Goal: Find specific page/section: Find specific page/section

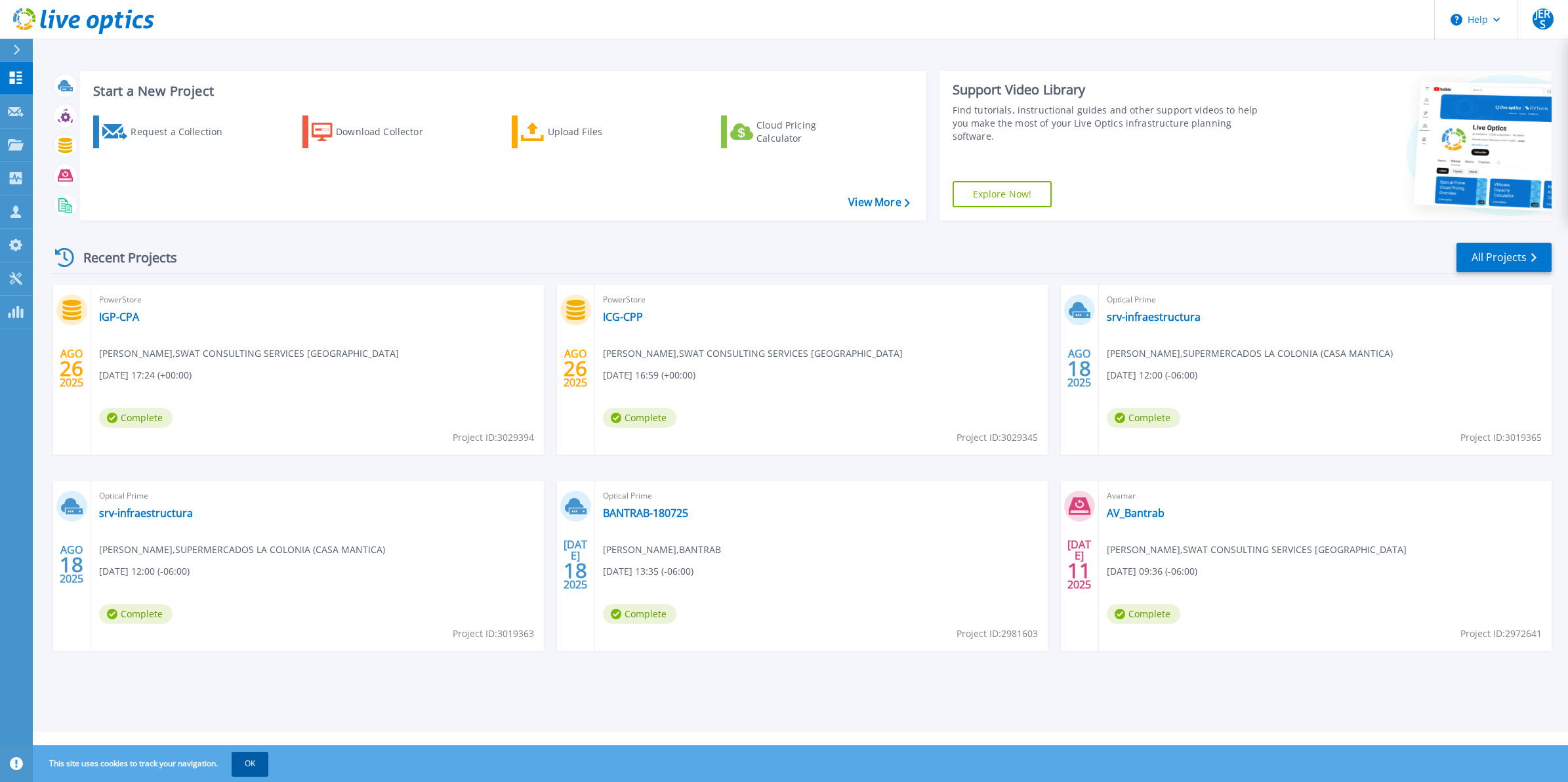
click at [263, 766] on button "OK" at bounding box center [250, 763] width 37 height 23
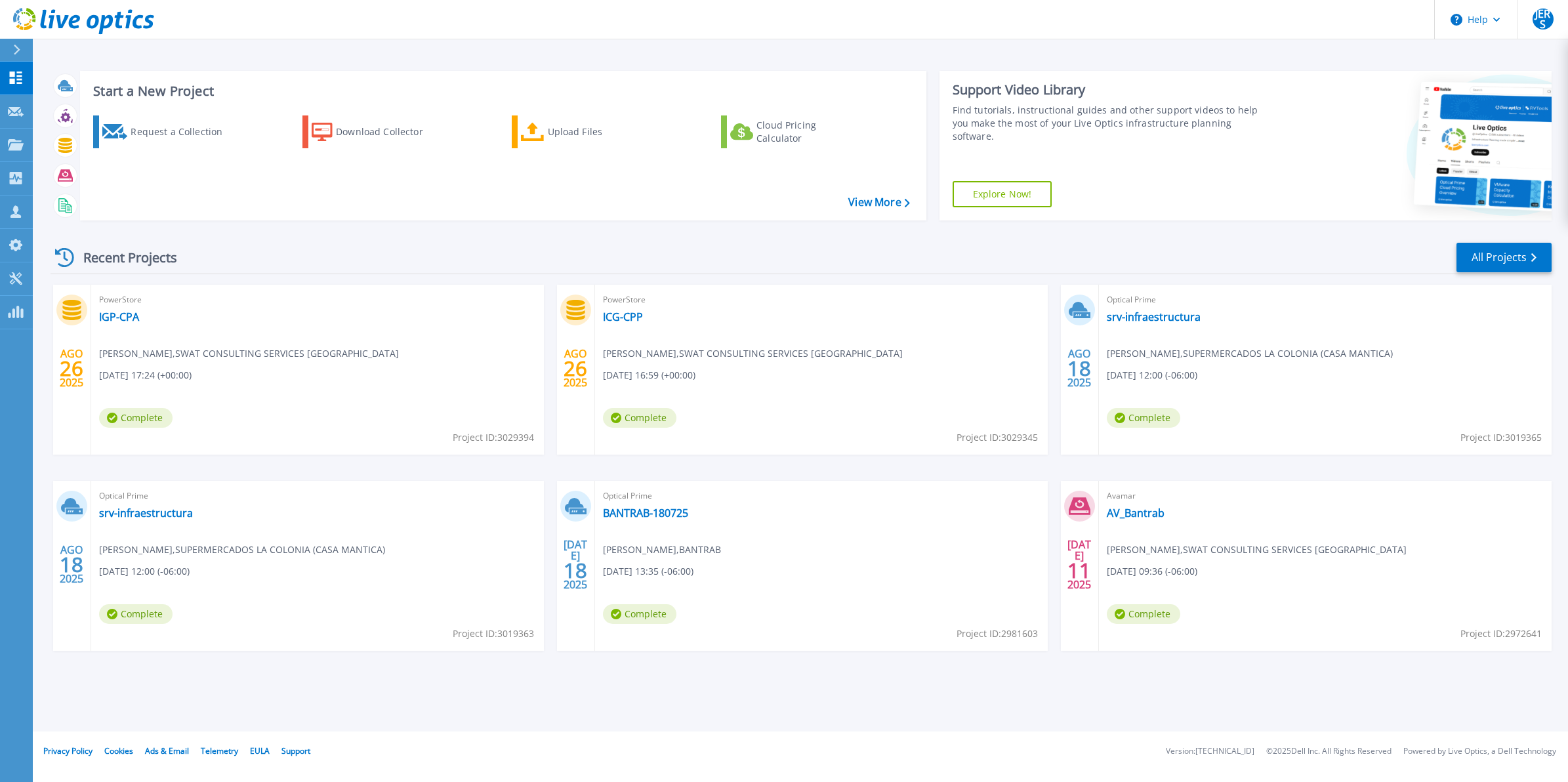
click at [1523, 242] on div "Recent Projects All Projects" at bounding box center [801, 258] width 1501 height 33
click at [1514, 266] on link "All Projects" at bounding box center [1504, 257] width 95 height 30
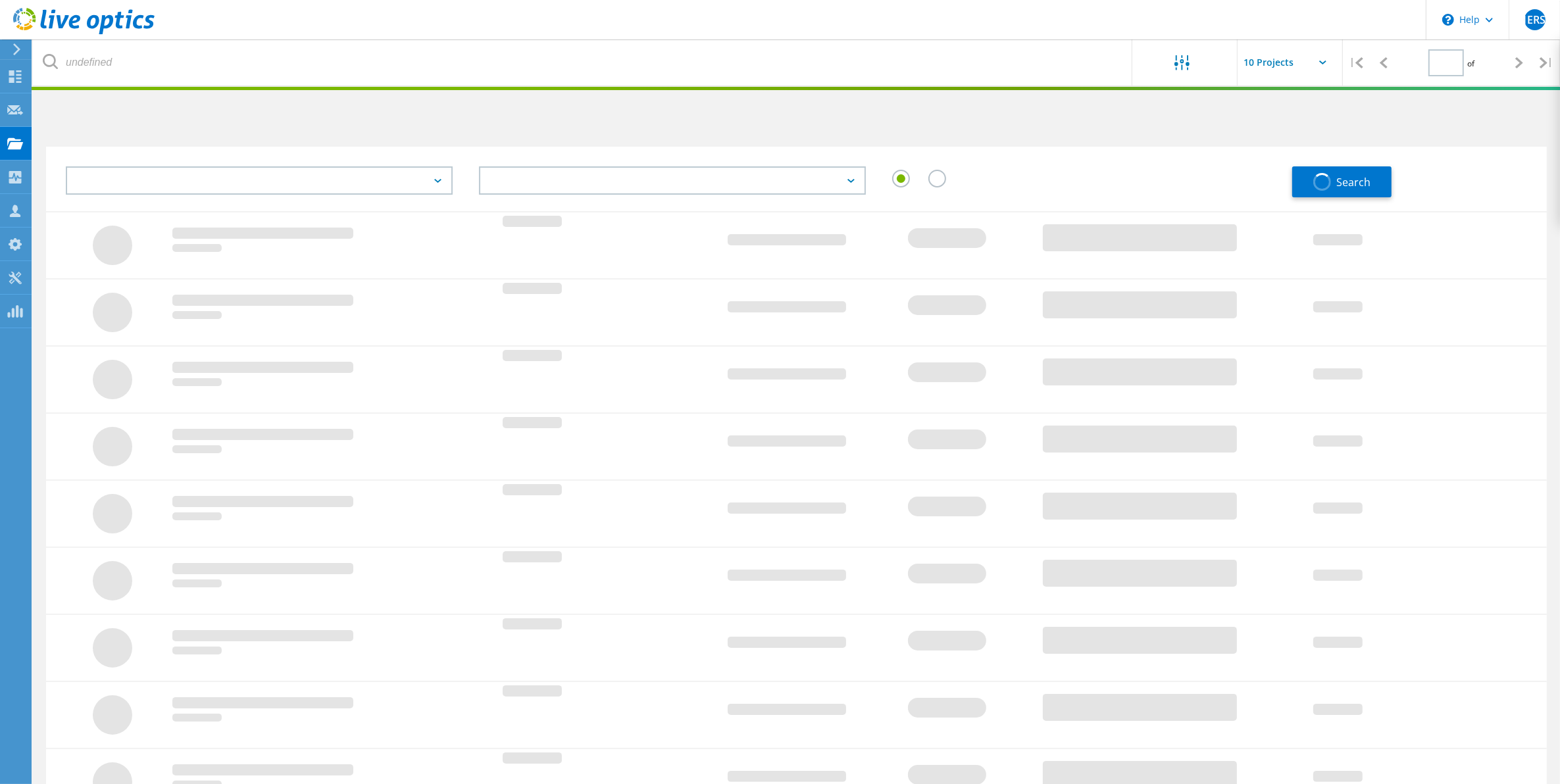
type input "1"
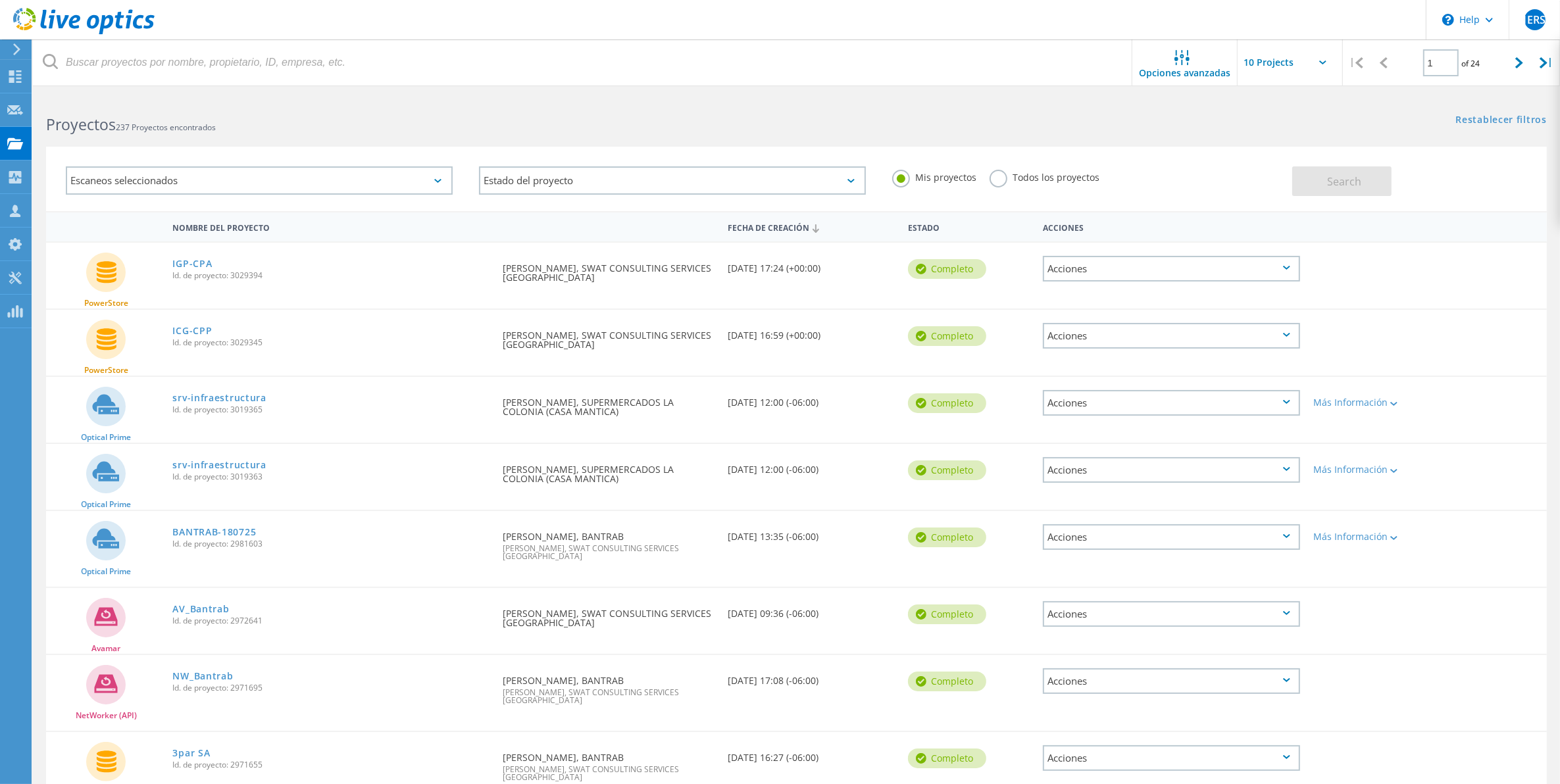
click at [1002, 176] on label "Todos los proyectos" at bounding box center [1044, 176] width 110 height 12
click at [0, 0] on input "Todos los proyectos" at bounding box center [0, 0] width 0 height 0
click at [1319, 64] on icon at bounding box center [1323, 62] width 7 height 4
click at [1303, 64] on input "text" at bounding box center [1303, 62] width 132 height 46
click at [1281, 172] on div "Show 40 Projects" at bounding box center [1303, 161] width 130 height 22
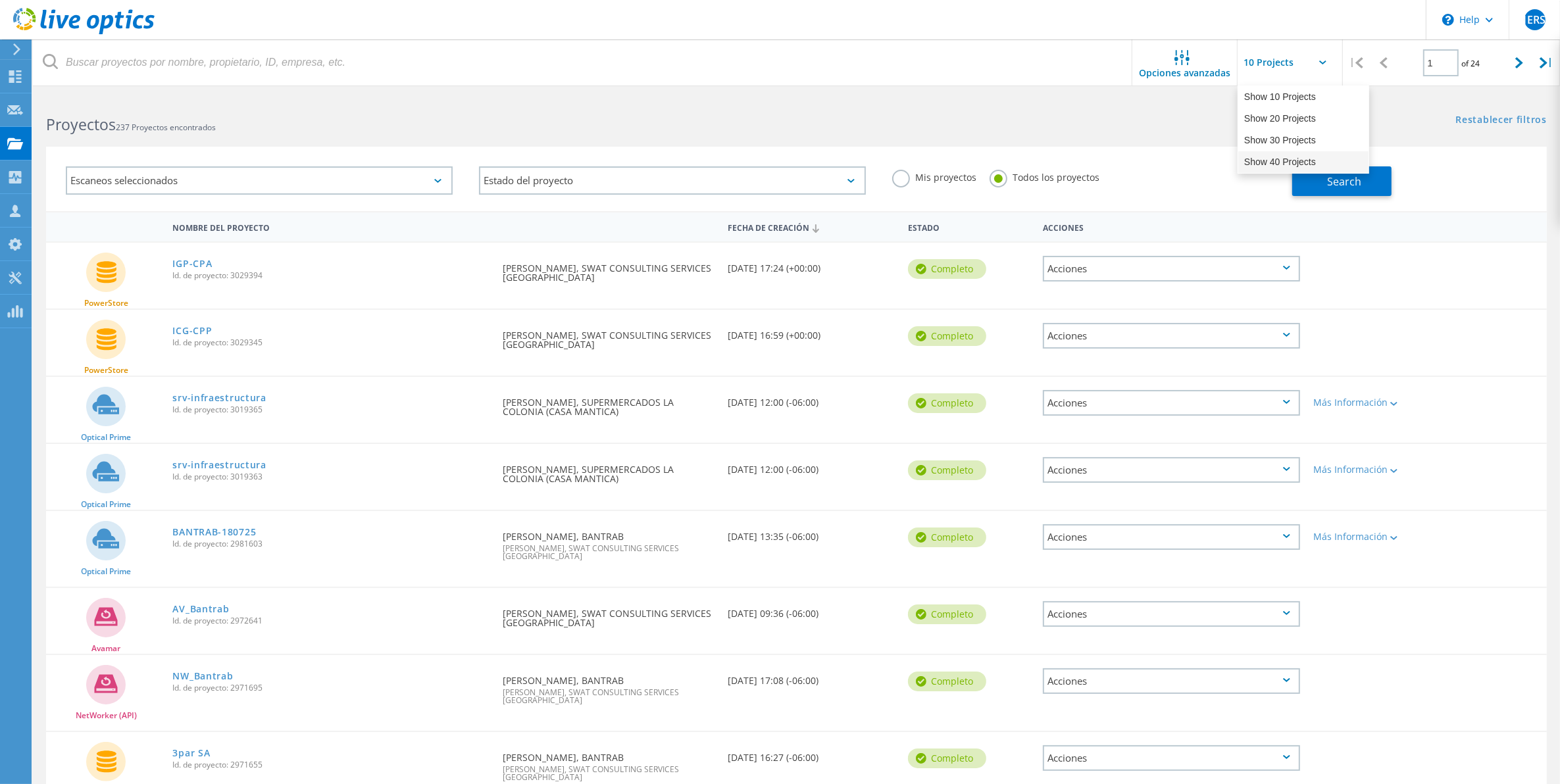
type input "Show 40 Projects"
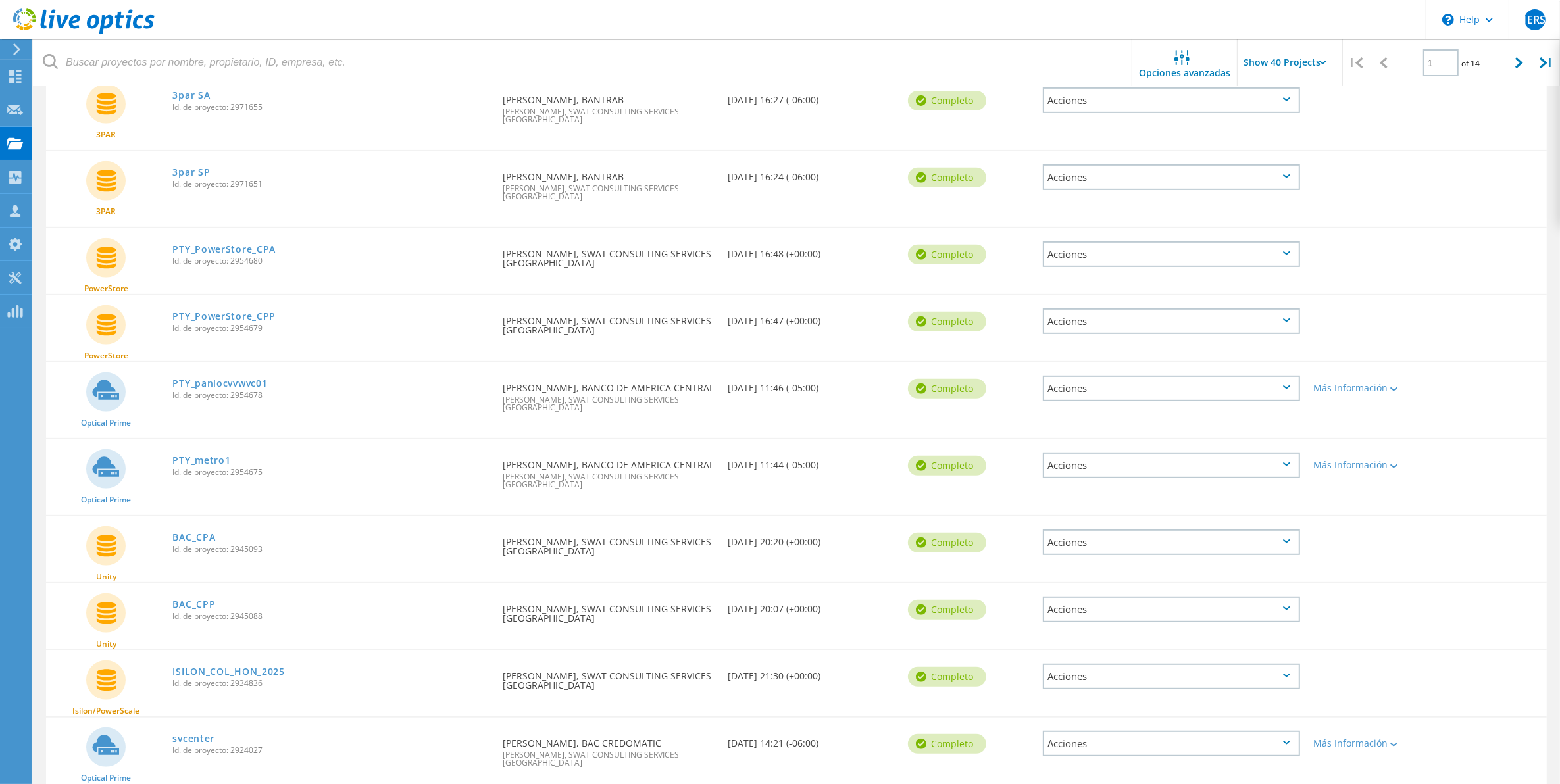
scroll to position [576, 0]
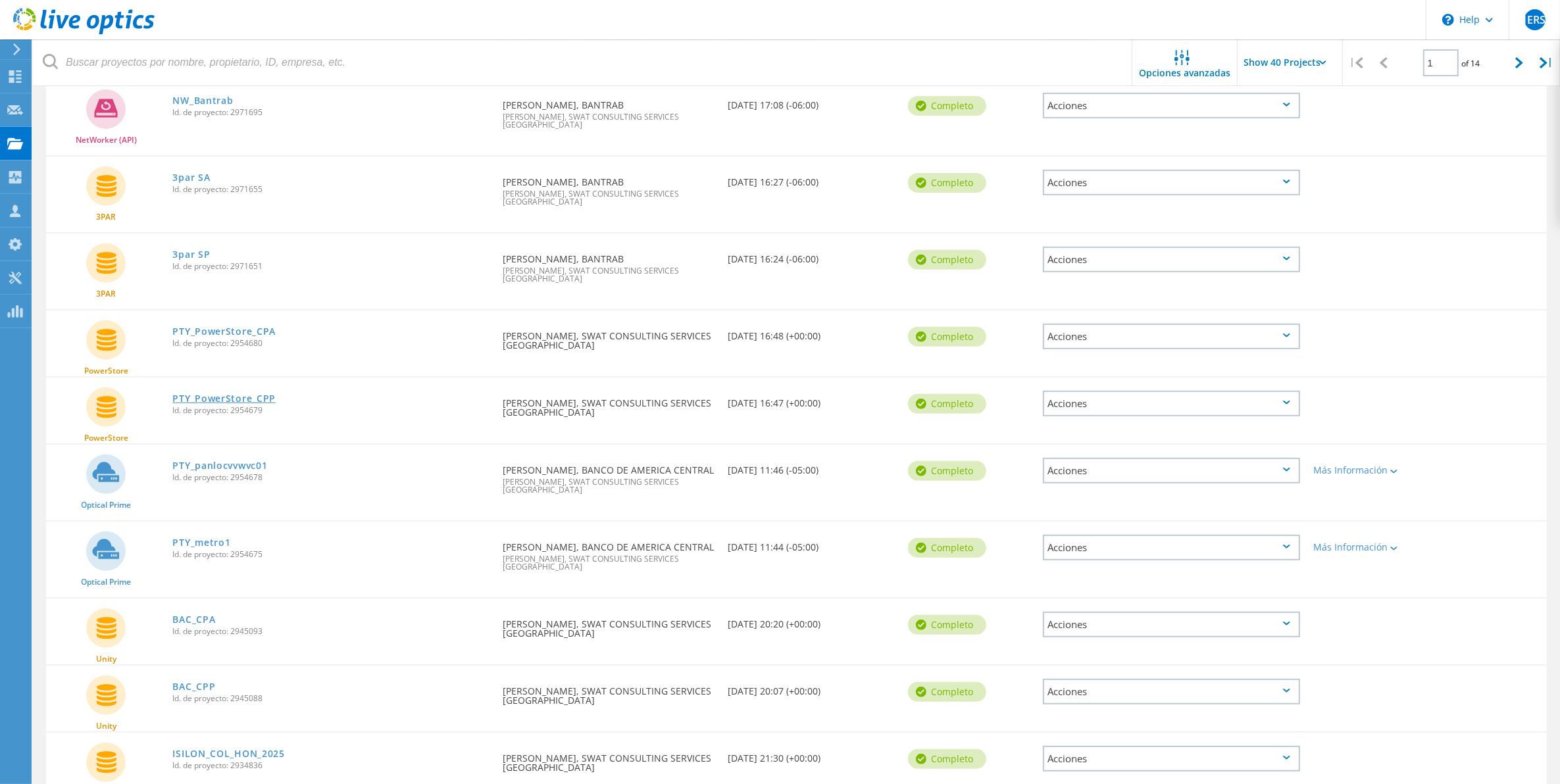
click at [225, 394] on link "PTY_PowerStore_CPP" at bounding box center [224, 399] width 103 height 10
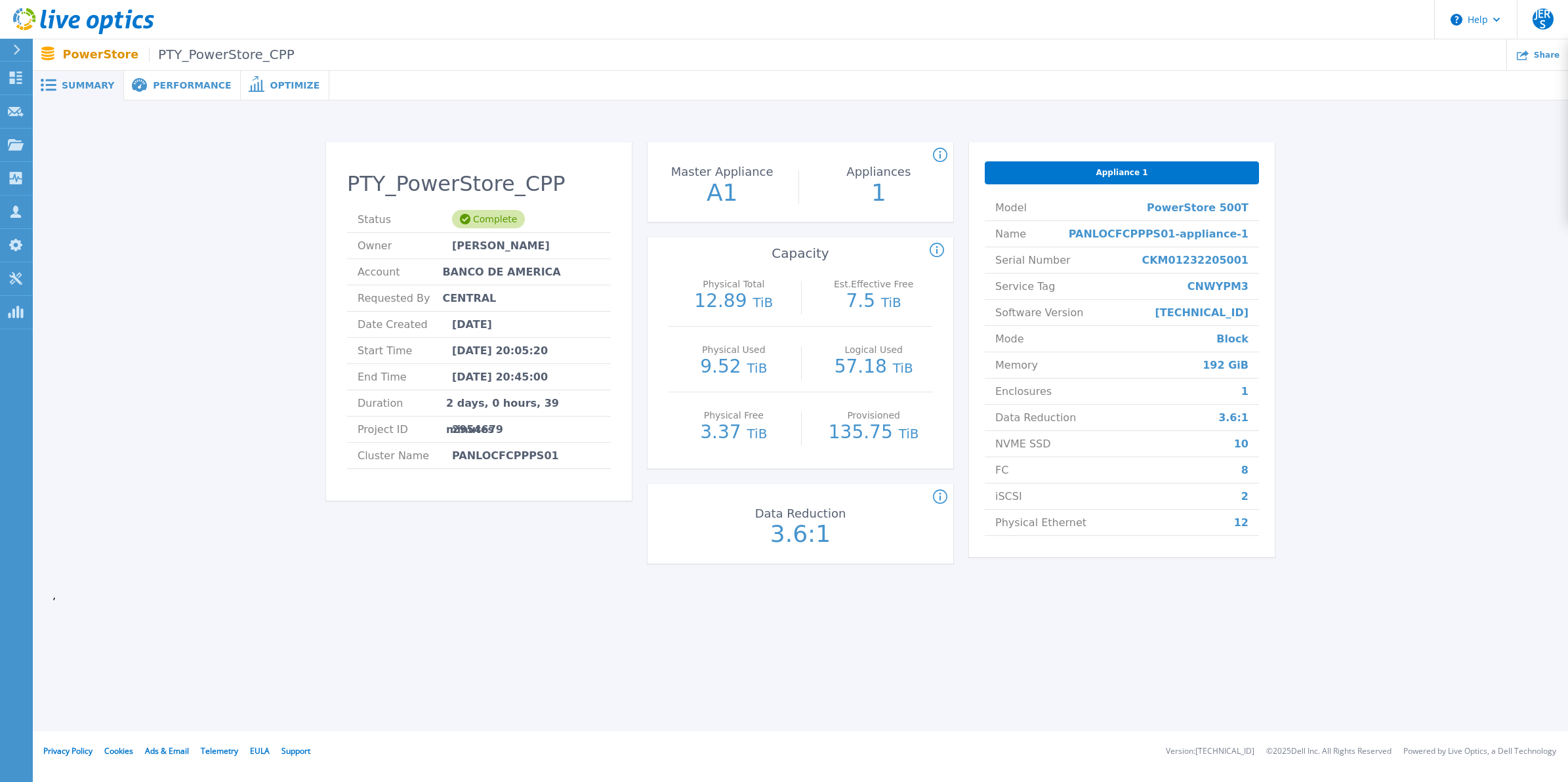
click at [191, 92] on div "Performance" at bounding box center [183, 85] width 117 height 30
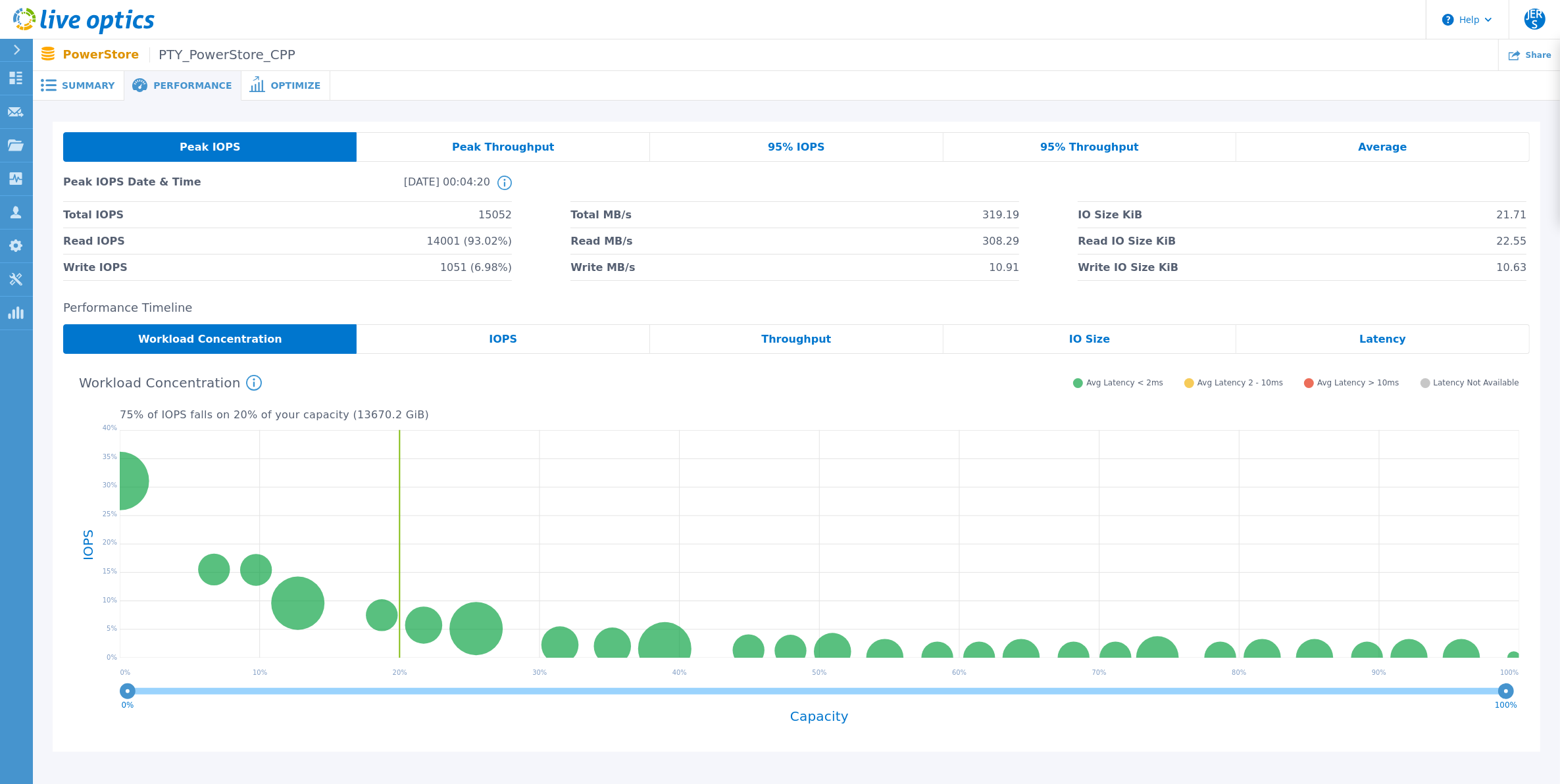
click at [92, 85] on span "Summary" at bounding box center [88, 85] width 52 height 10
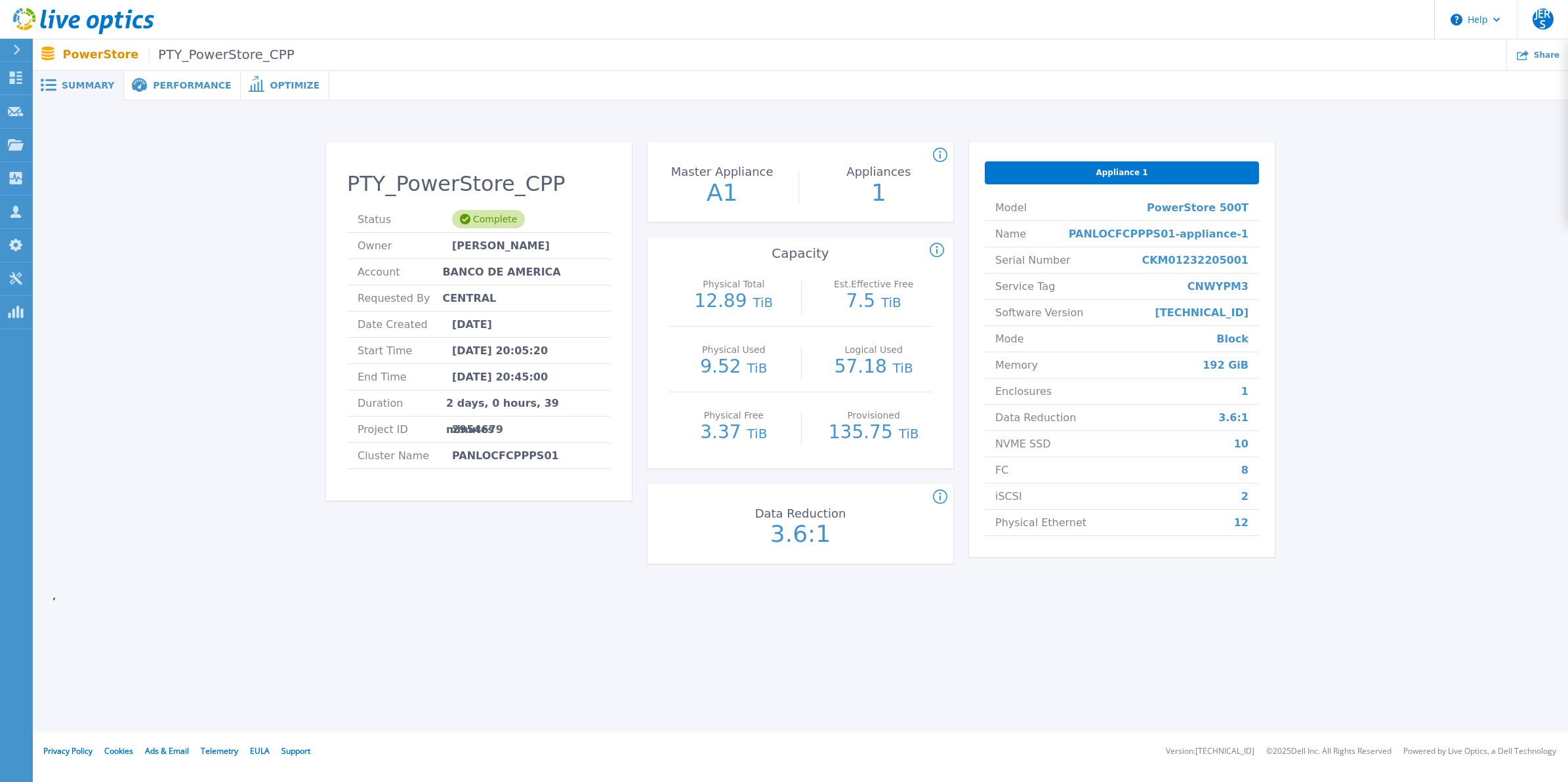
click at [194, 96] on div "Performance" at bounding box center [183, 85] width 117 height 30
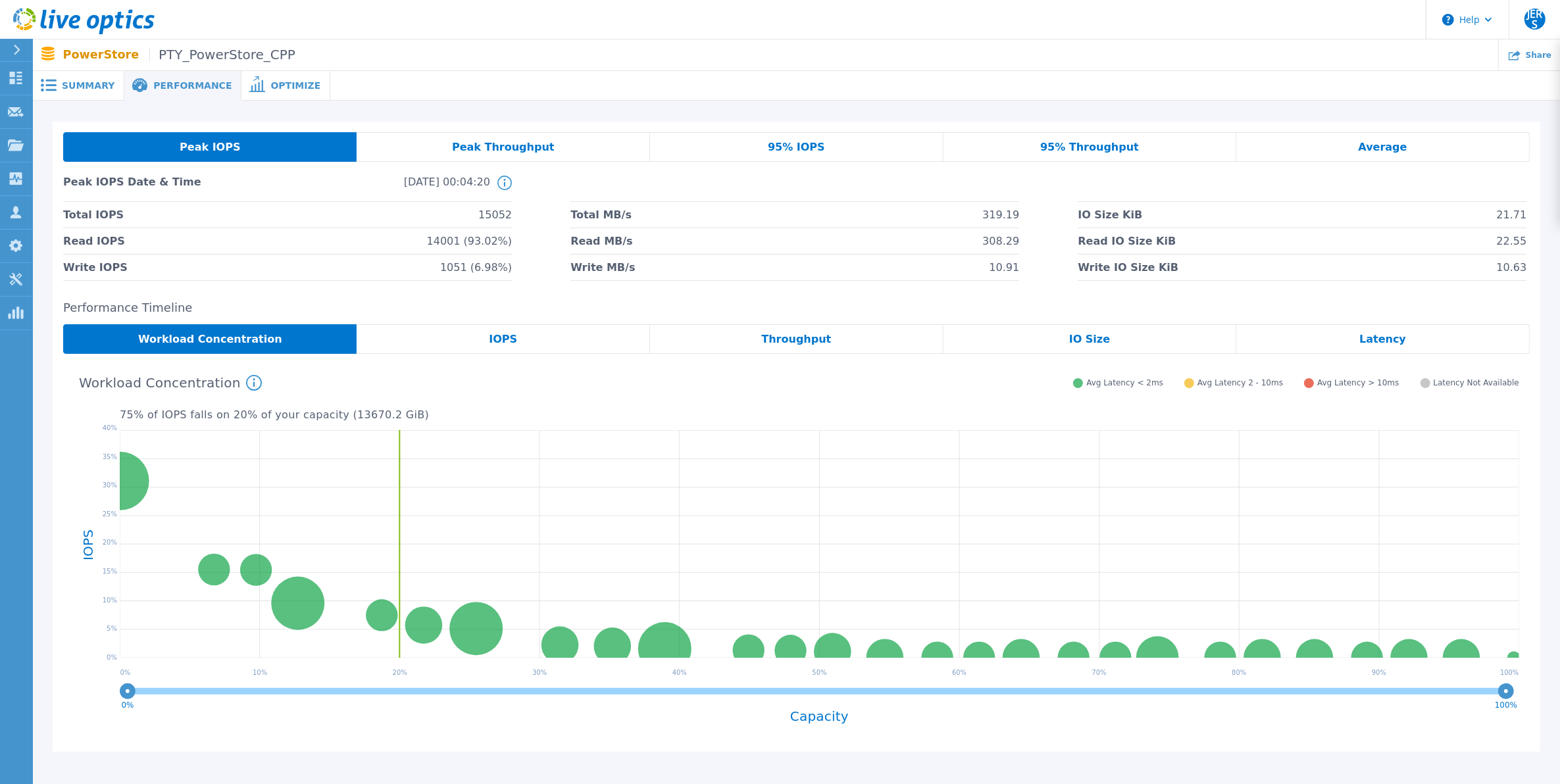
click at [90, 87] on span "Summary" at bounding box center [88, 85] width 52 height 10
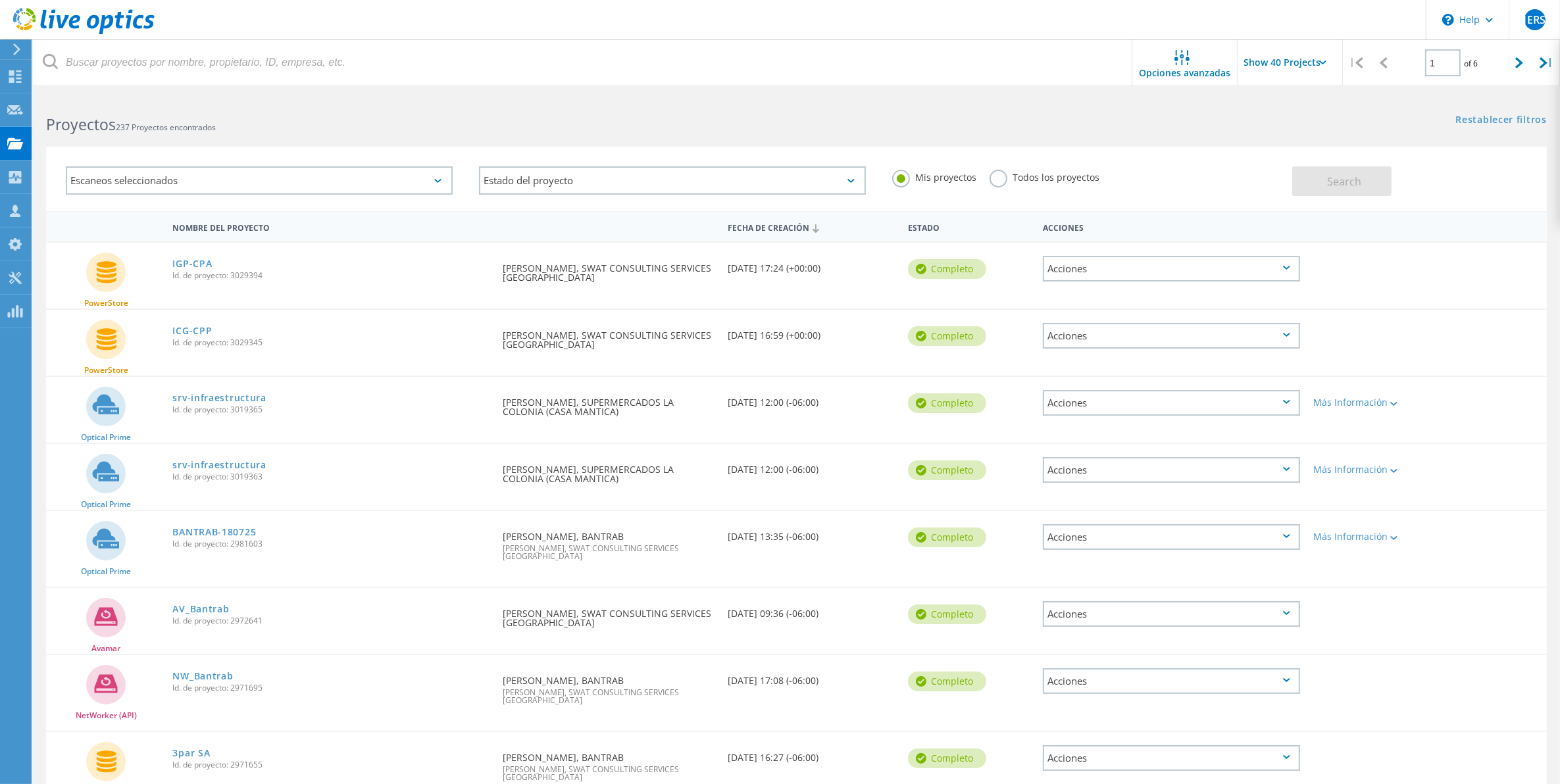
click at [1006, 173] on label "Todos los proyectos" at bounding box center [1044, 176] width 110 height 12
click at [0, 0] on input "Todos los proyectos" at bounding box center [0, 0] width 0 height 0
click at [1344, 176] on span "Search" at bounding box center [1344, 181] width 34 height 15
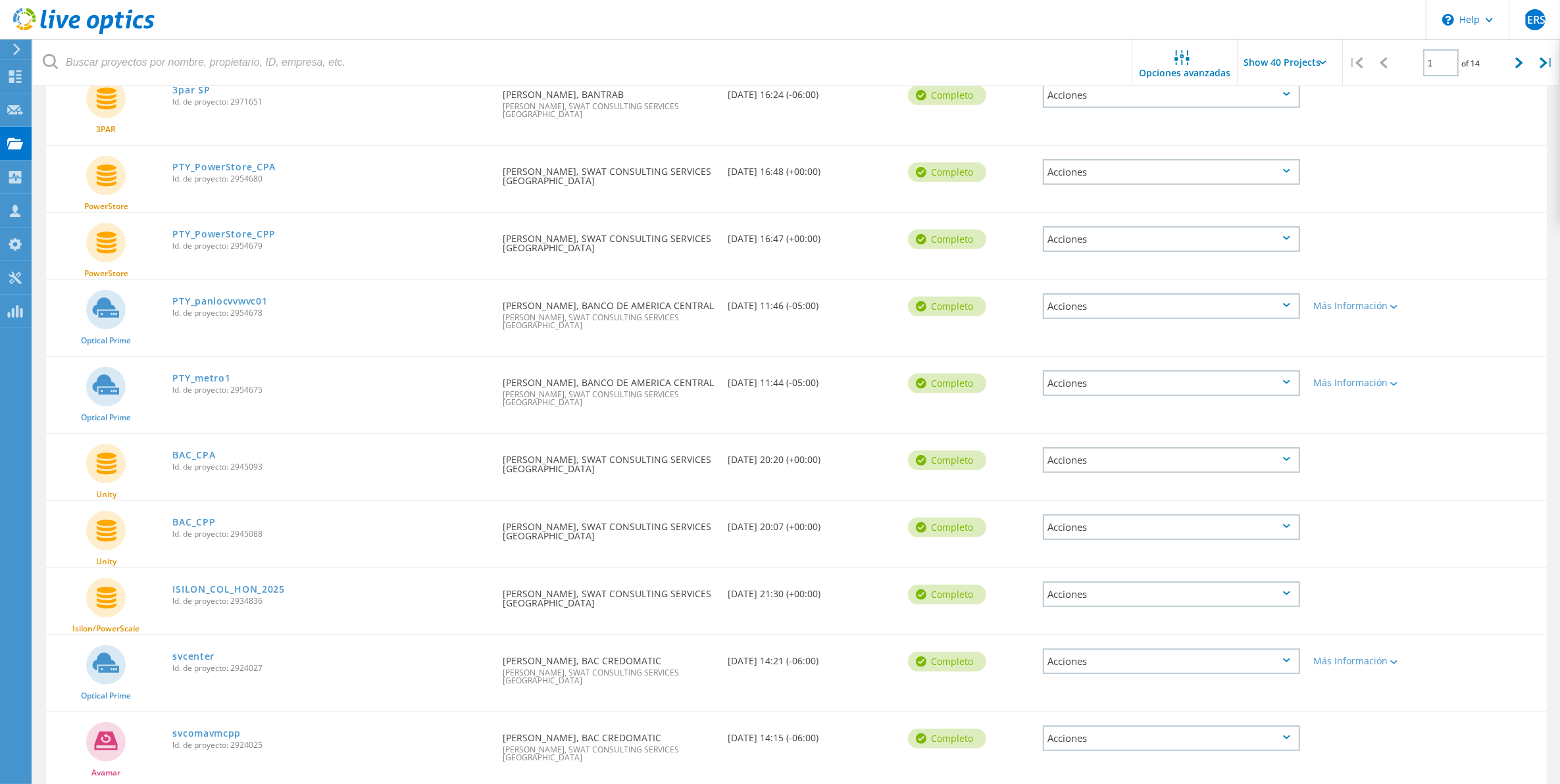
scroll to position [658, 0]
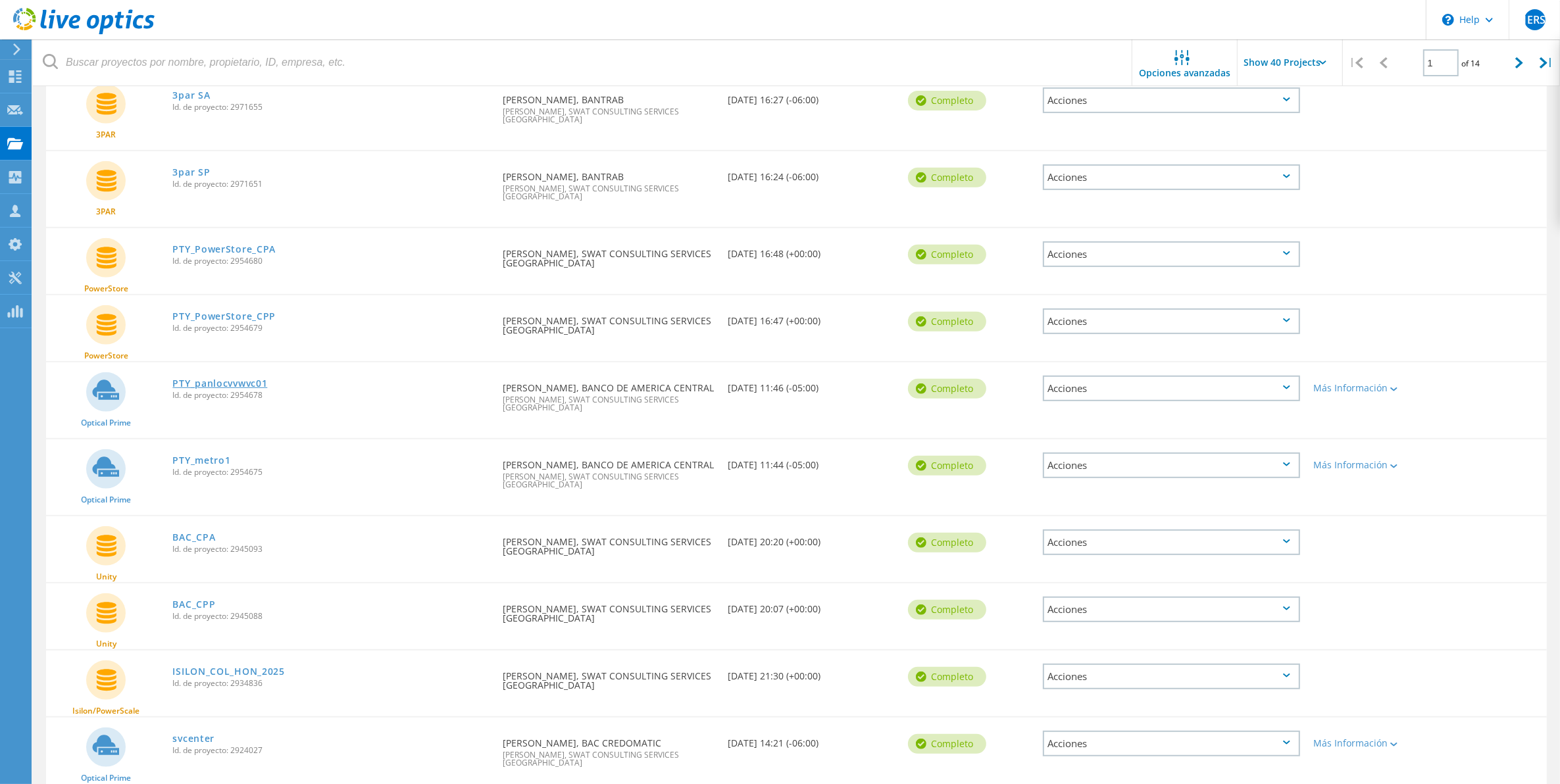
click at [232, 378] on link "PTY_panlocvvwvc01" at bounding box center [220, 383] width 95 height 10
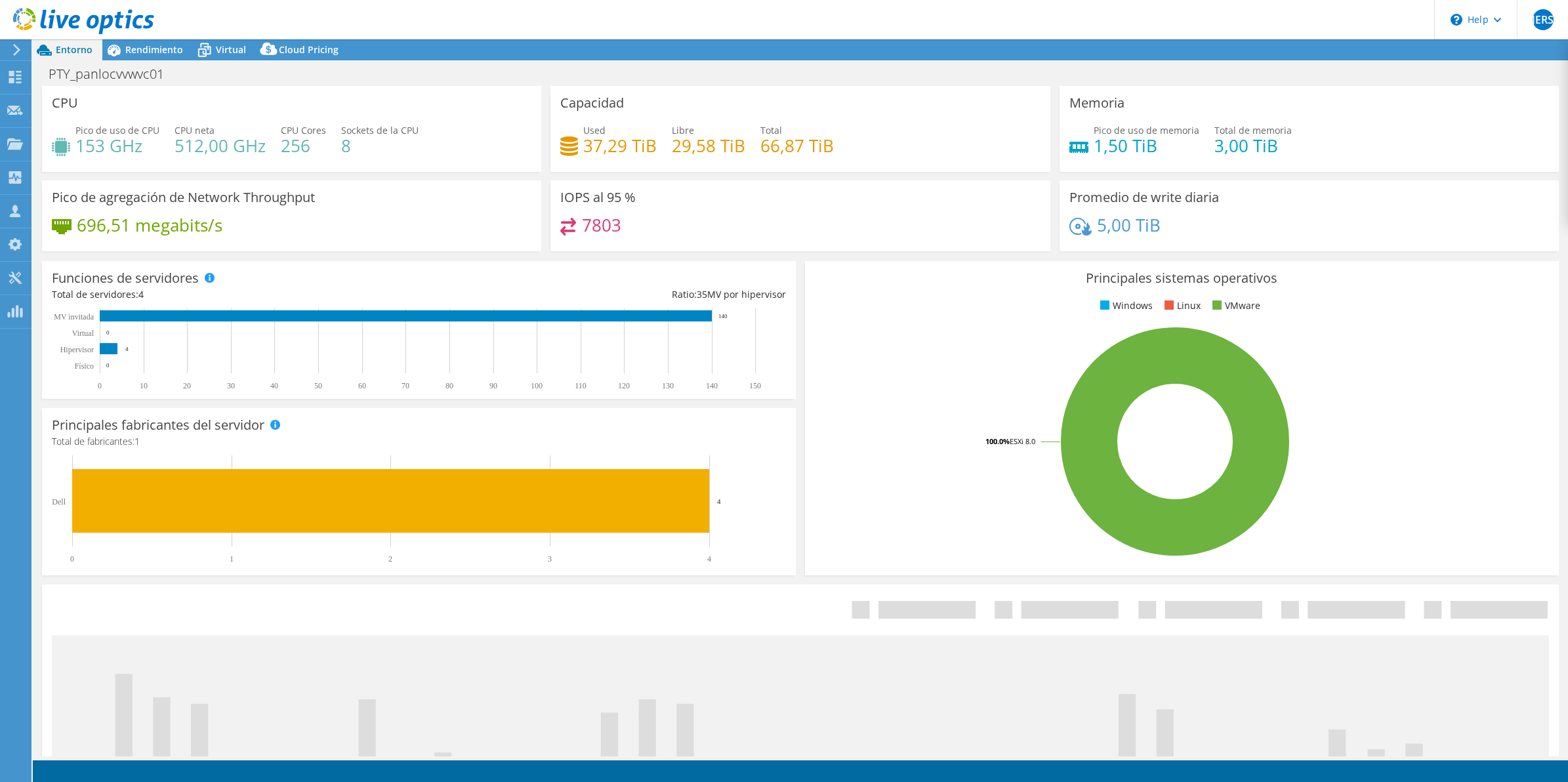
select select "USD"
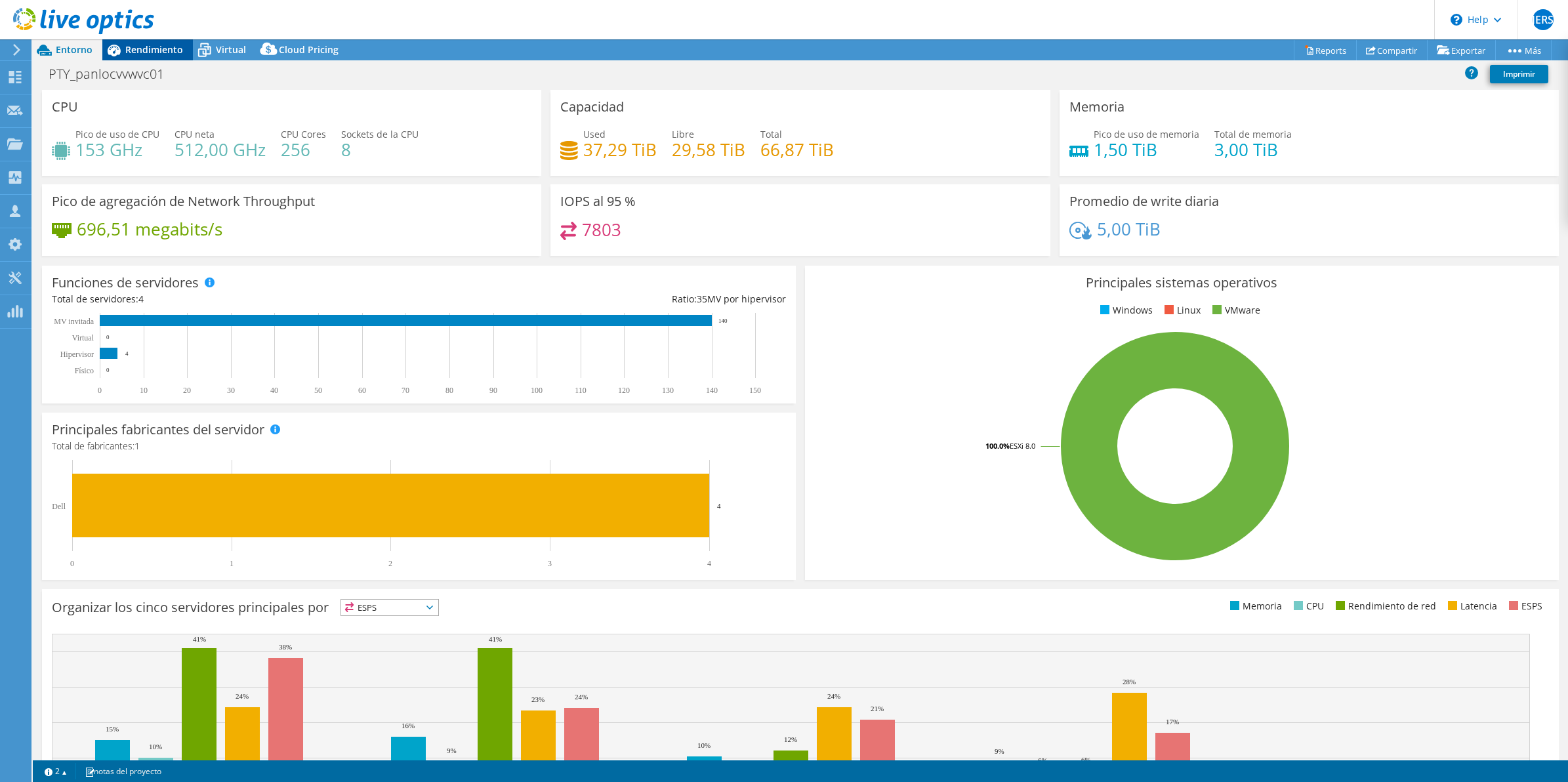
click at [157, 51] on span "Rendimiento" at bounding box center [154, 50] width 57 height 12
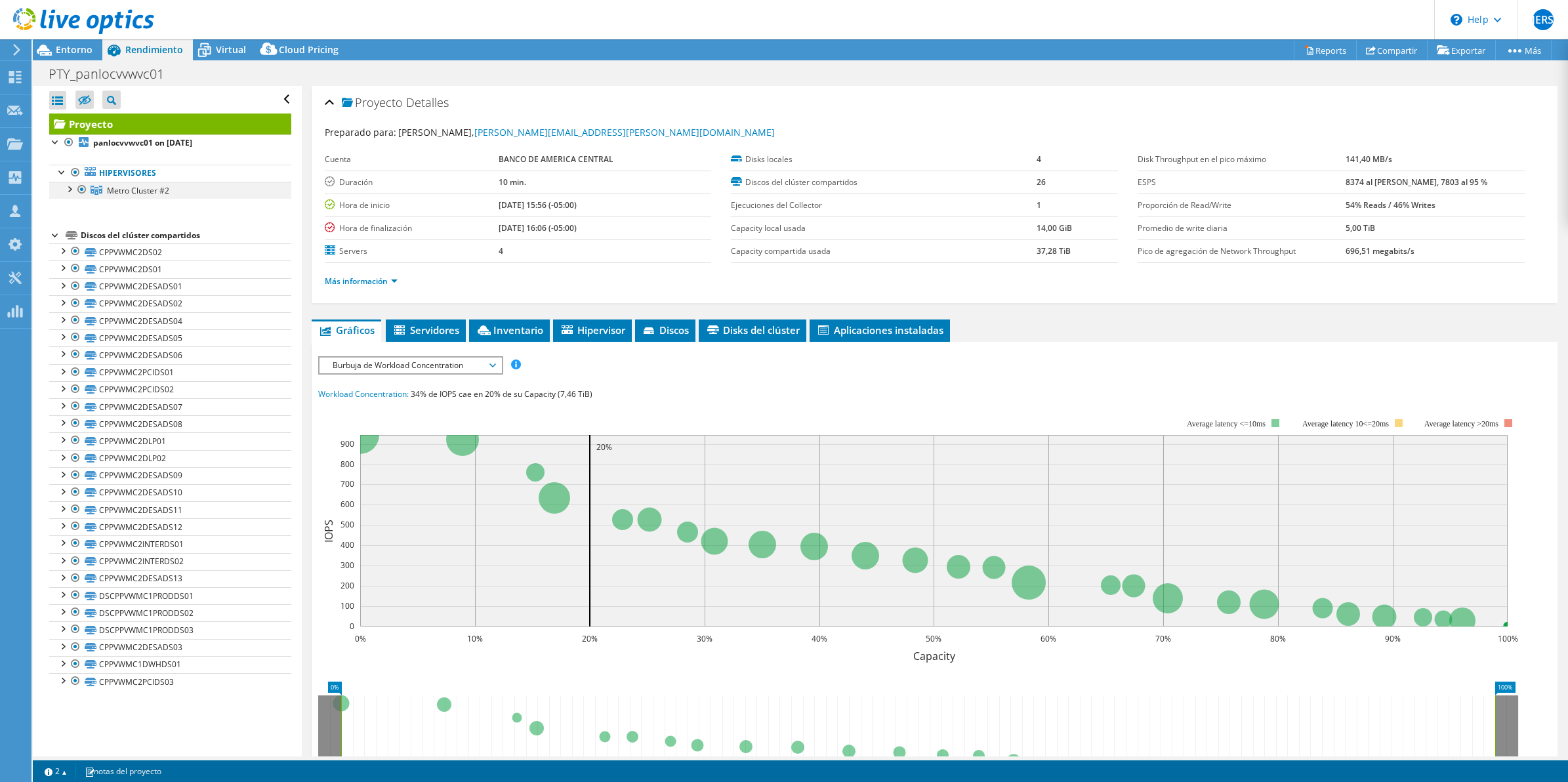
click at [70, 191] on div at bounding box center [69, 188] width 13 height 13
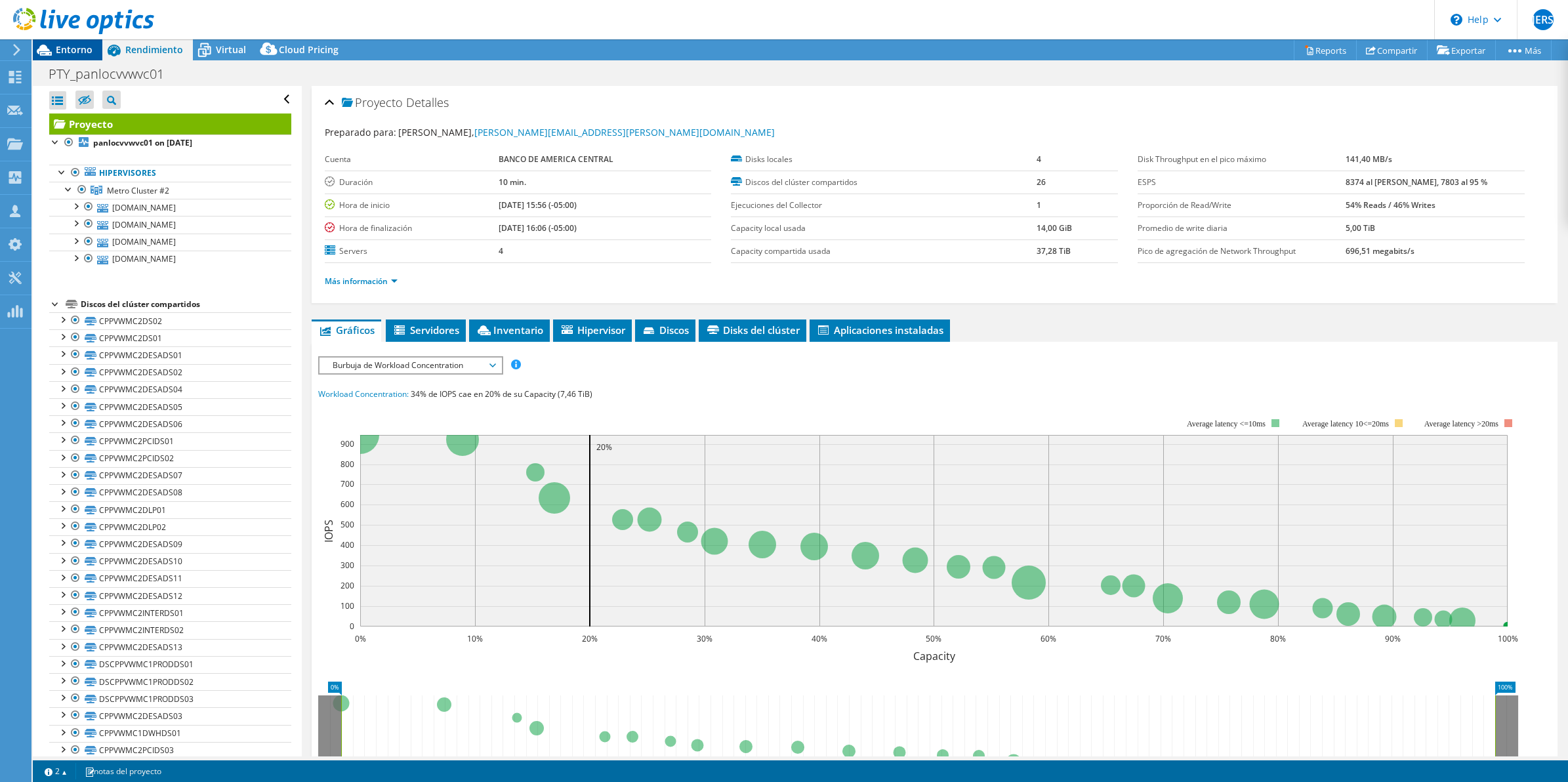
click at [72, 47] on span "Entorno" at bounding box center [74, 50] width 37 height 12
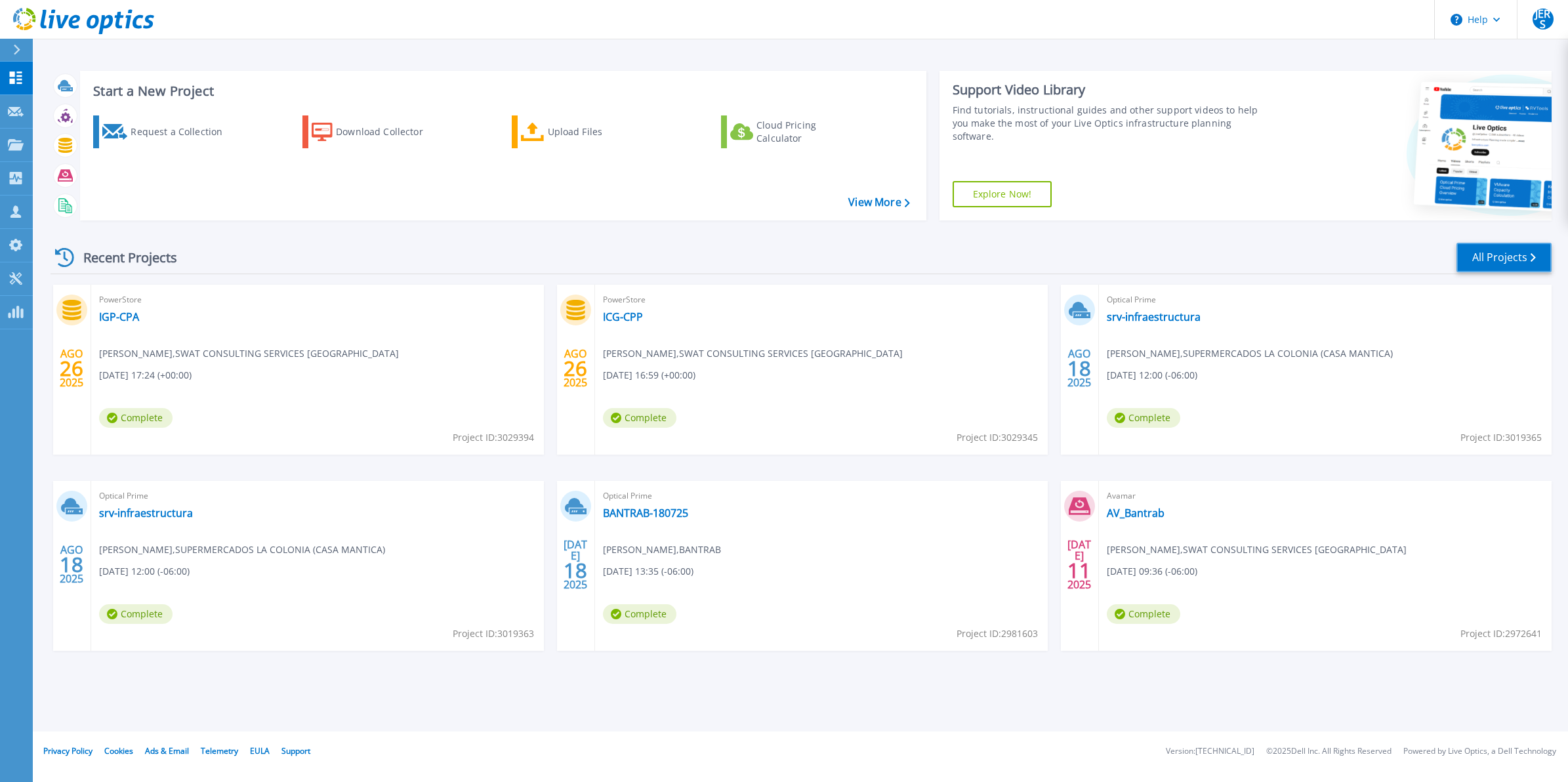
click at [1491, 263] on link "All Projects" at bounding box center [1504, 257] width 95 height 30
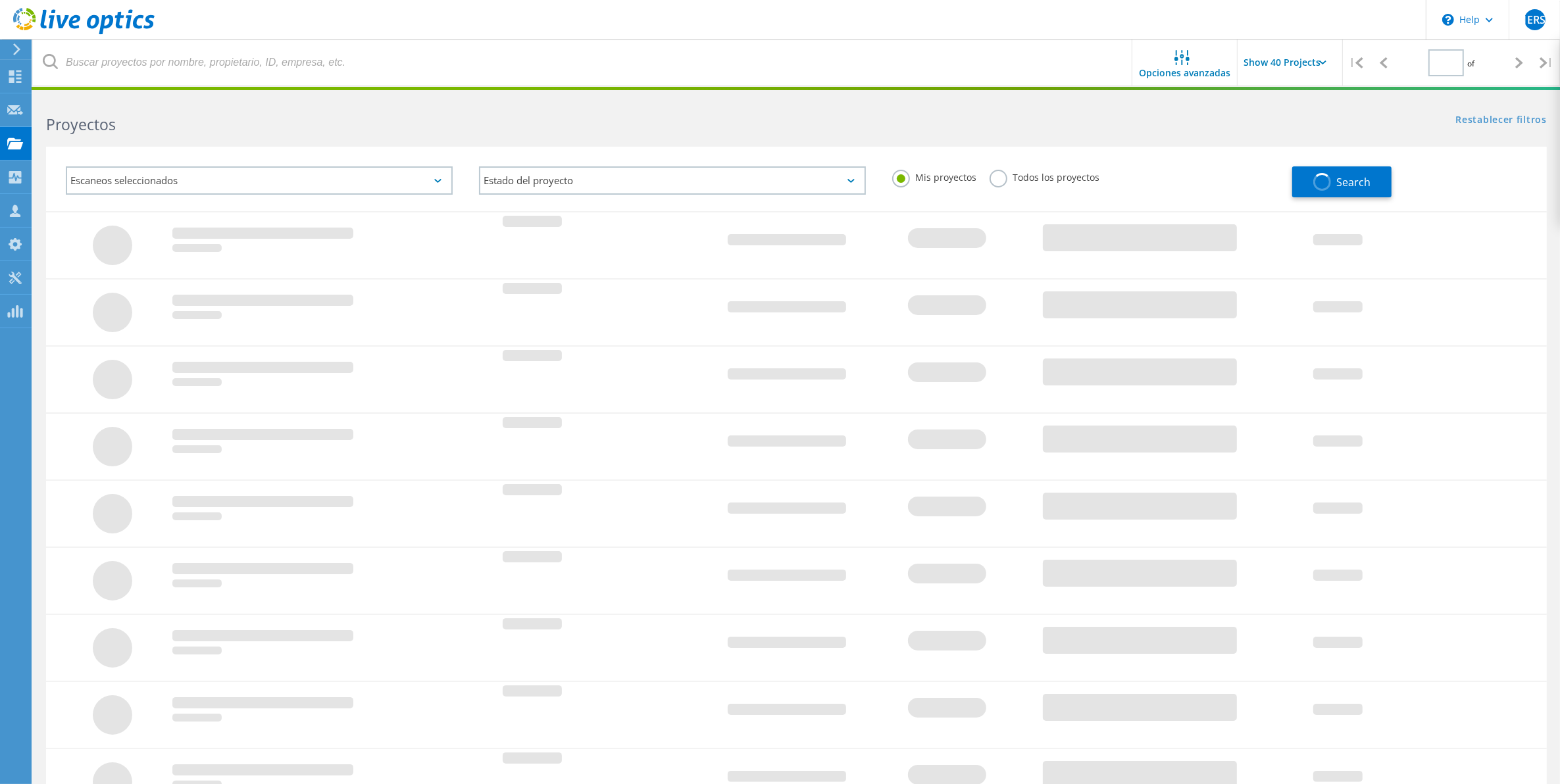
type input "1"
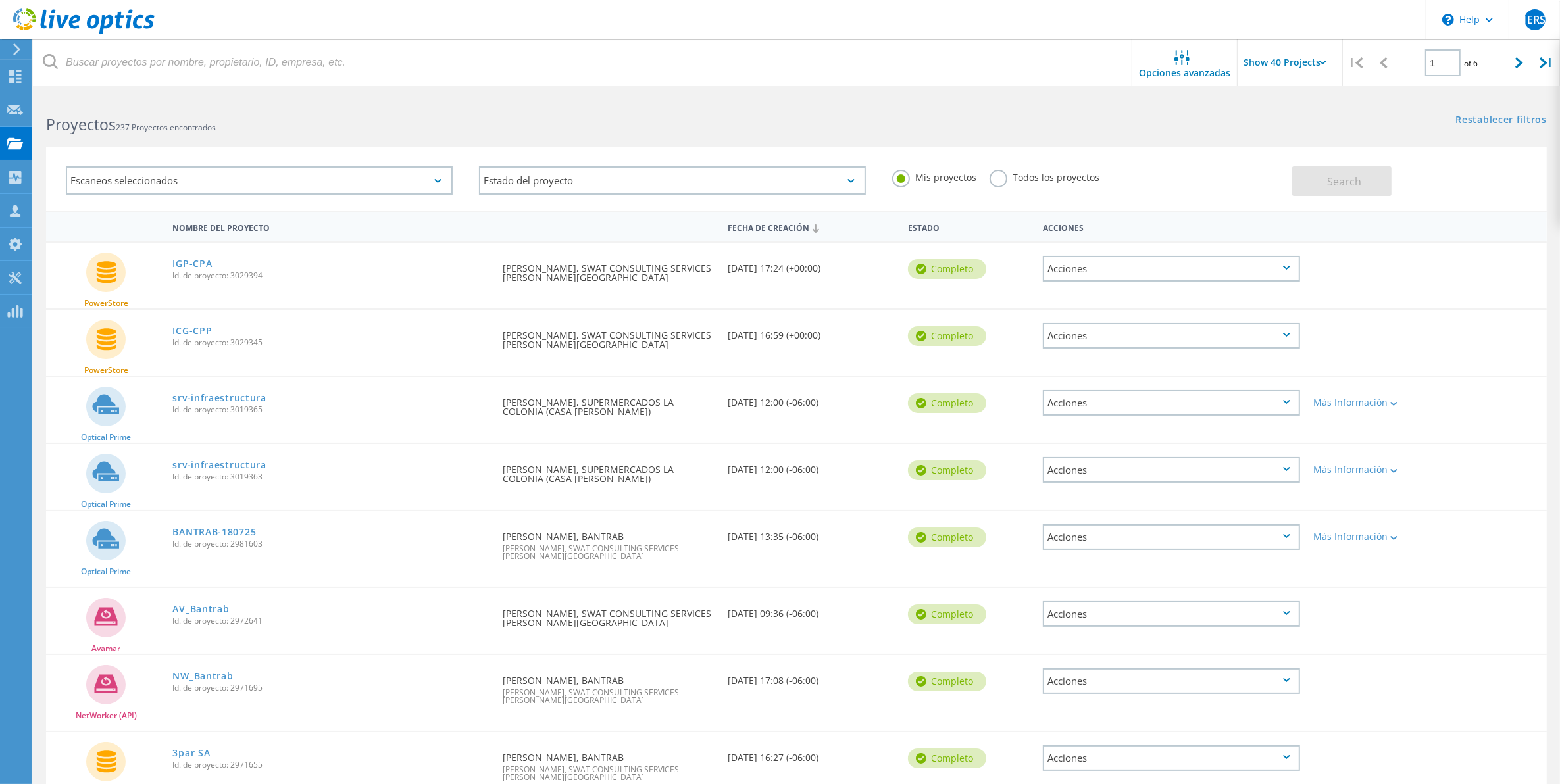
click at [1020, 178] on label "Todos los proyectos" at bounding box center [1044, 176] width 110 height 12
click at [0, 0] on input "Todos los proyectos" at bounding box center [0, 0] width 0 height 0
click at [1195, 71] on span "Opciones avanzadas" at bounding box center [1185, 72] width 92 height 10
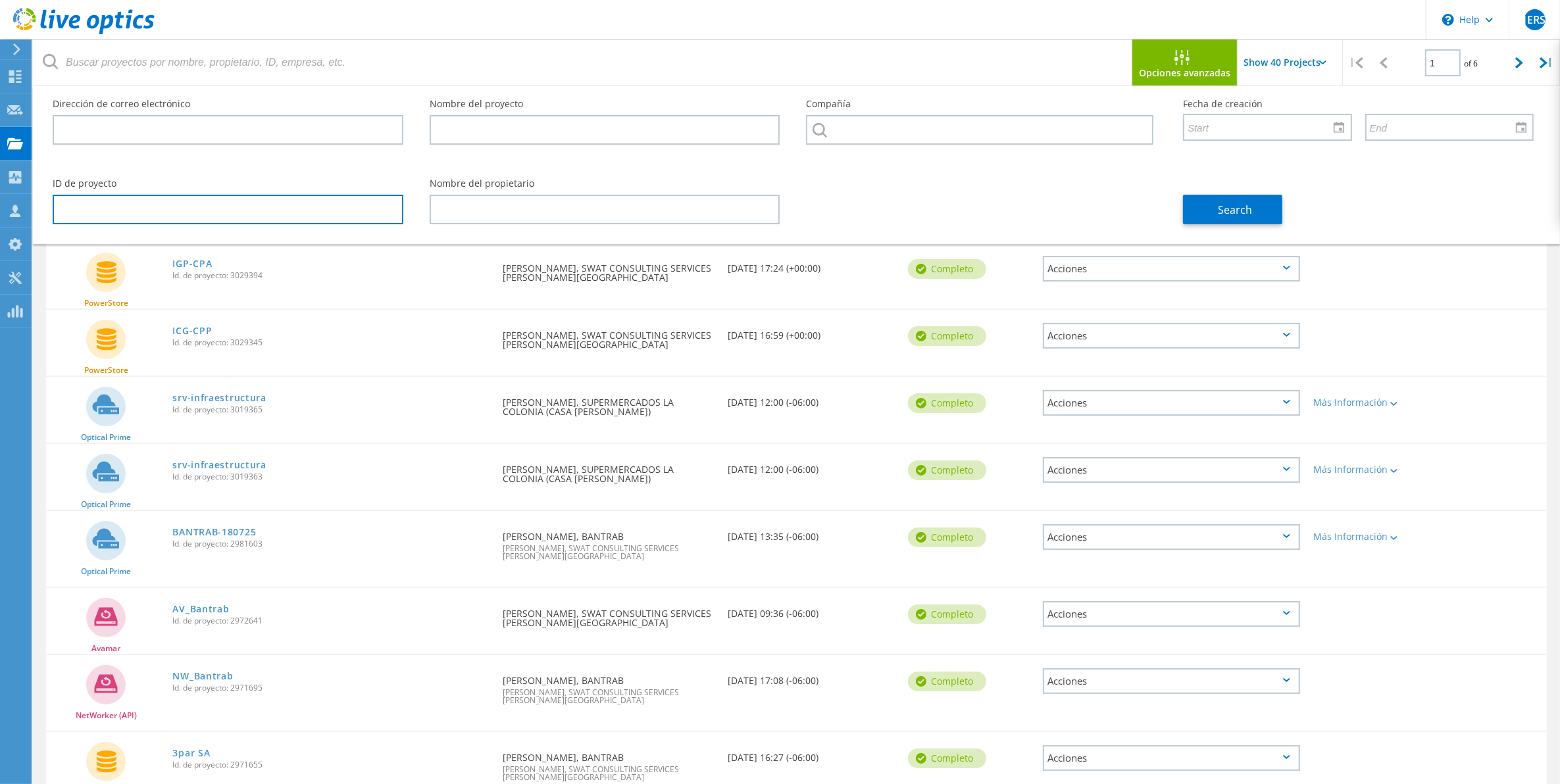
click at [149, 208] on input "text" at bounding box center [228, 209] width 351 height 30
paste input "2945088"
type input "2945088"
click at [1252, 218] on button "Search" at bounding box center [1233, 209] width 99 height 30
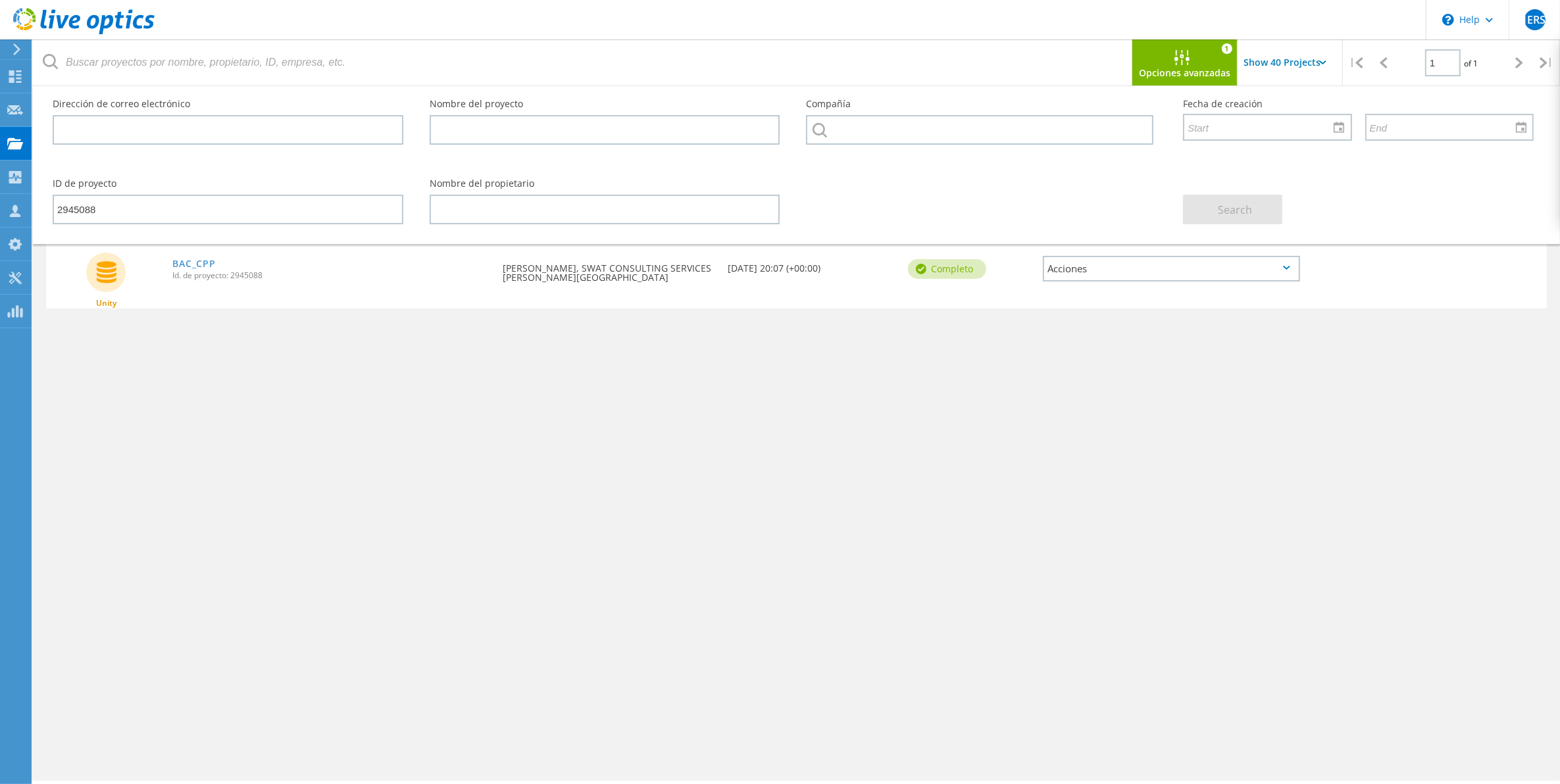
click at [749, 291] on div "Unity BAC_CPP Id. de proyecto: 2945088 Solicitado por [PERSON_NAME], SWAT CONSU…" at bounding box center [797, 275] width 1502 height 65
click at [560, 435] on div "Nombre del proyecto Fecha de creación Estado Acciones Unity BAC_CPP Id. de proy…" at bounding box center [797, 382] width 1502 height 342
click at [1153, 52] on div "Opciones avanzadas" at bounding box center [1185, 64] width 106 height 28
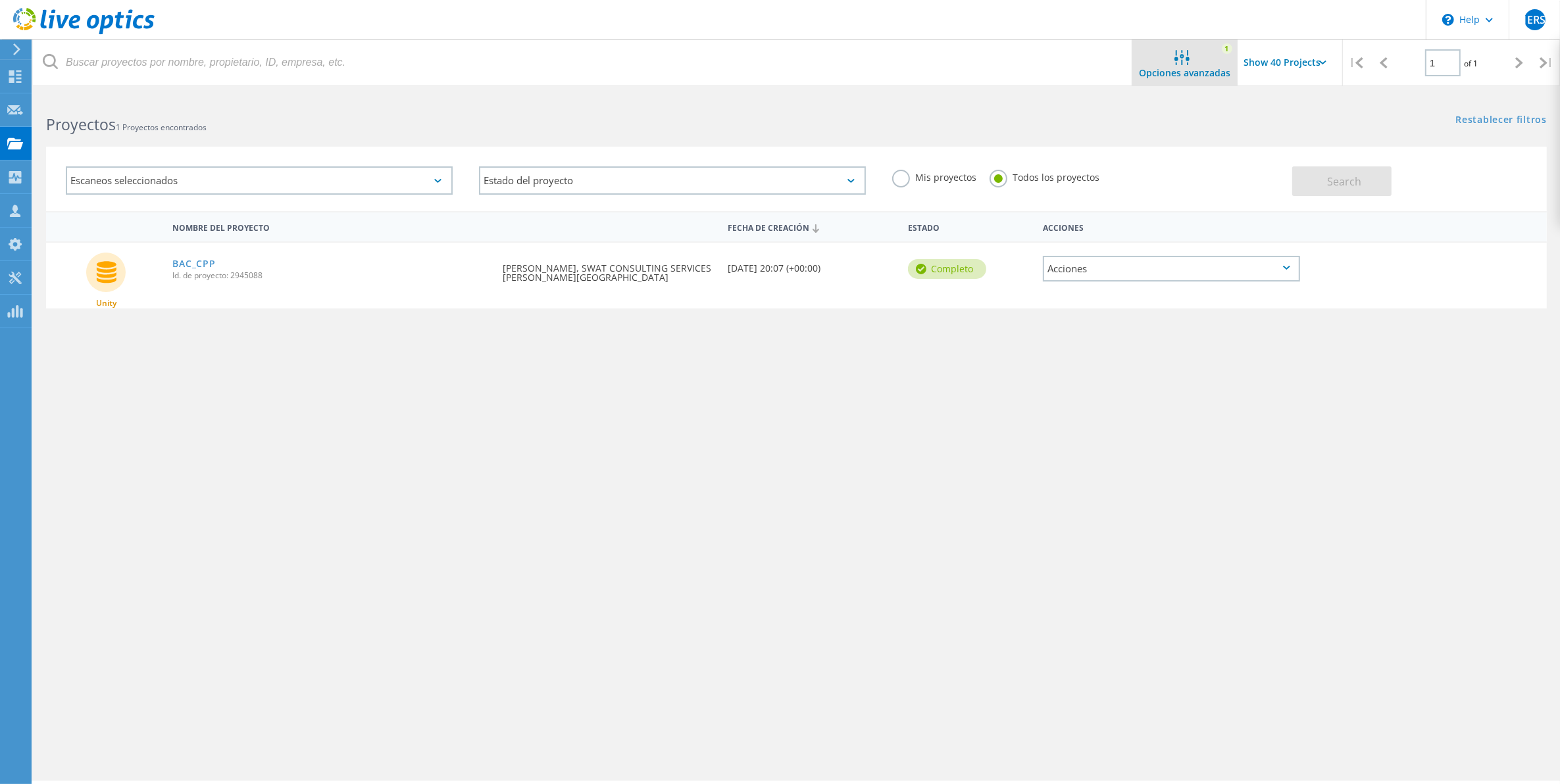
click at [1175, 55] on icon at bounding box center [1181, 57] width 15 height 15
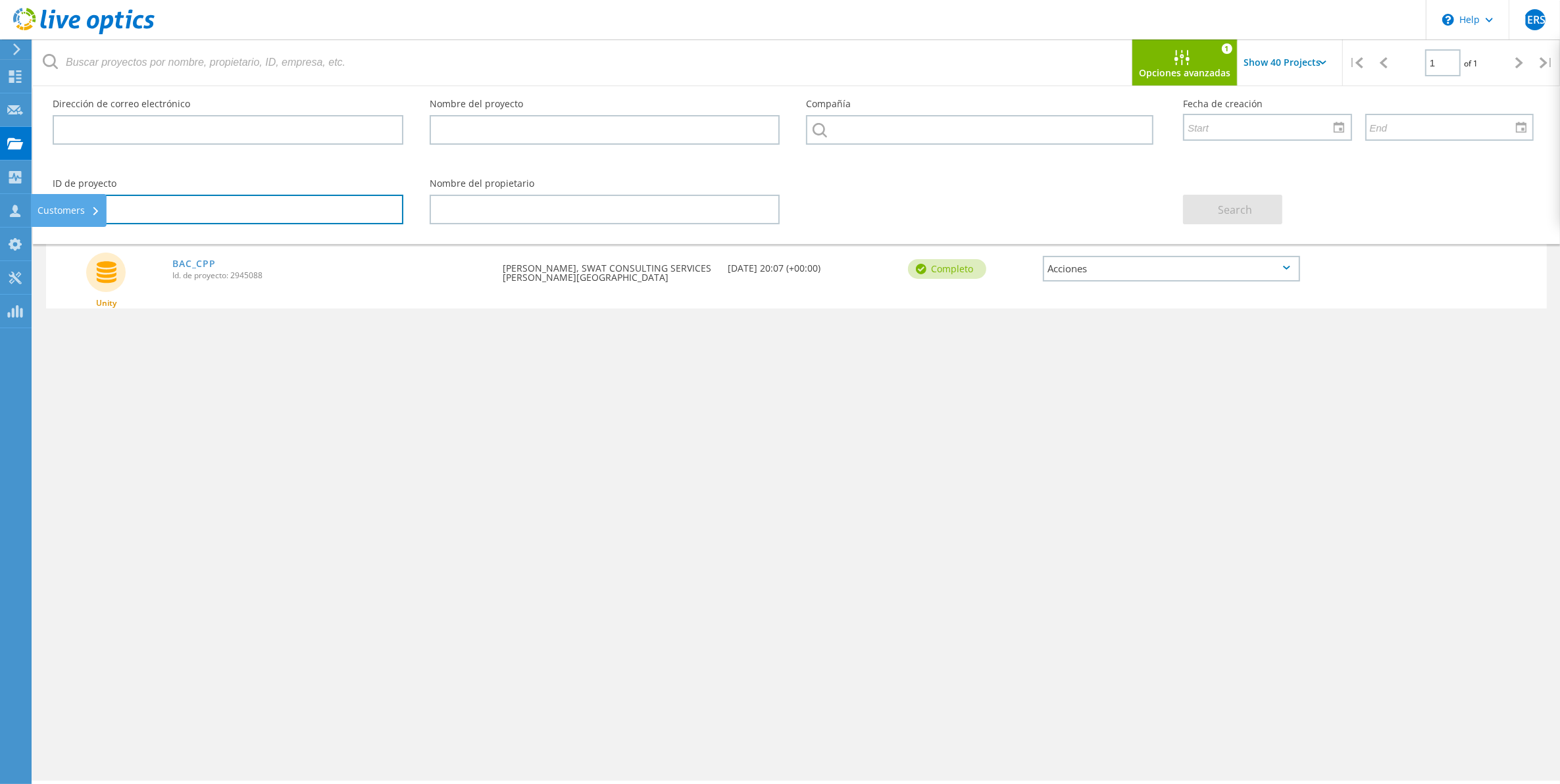
drag, startPoint x: 130, startPoint y: 214, endPoint x: 77, endPoint y: 215, distance: 53.0
click at [0, 205] on html "\n Help Explore Helpful Articles Contact Support JERS Miembro de grupo de asoci…" at bounding box center [780, 410] width 1560 height 821
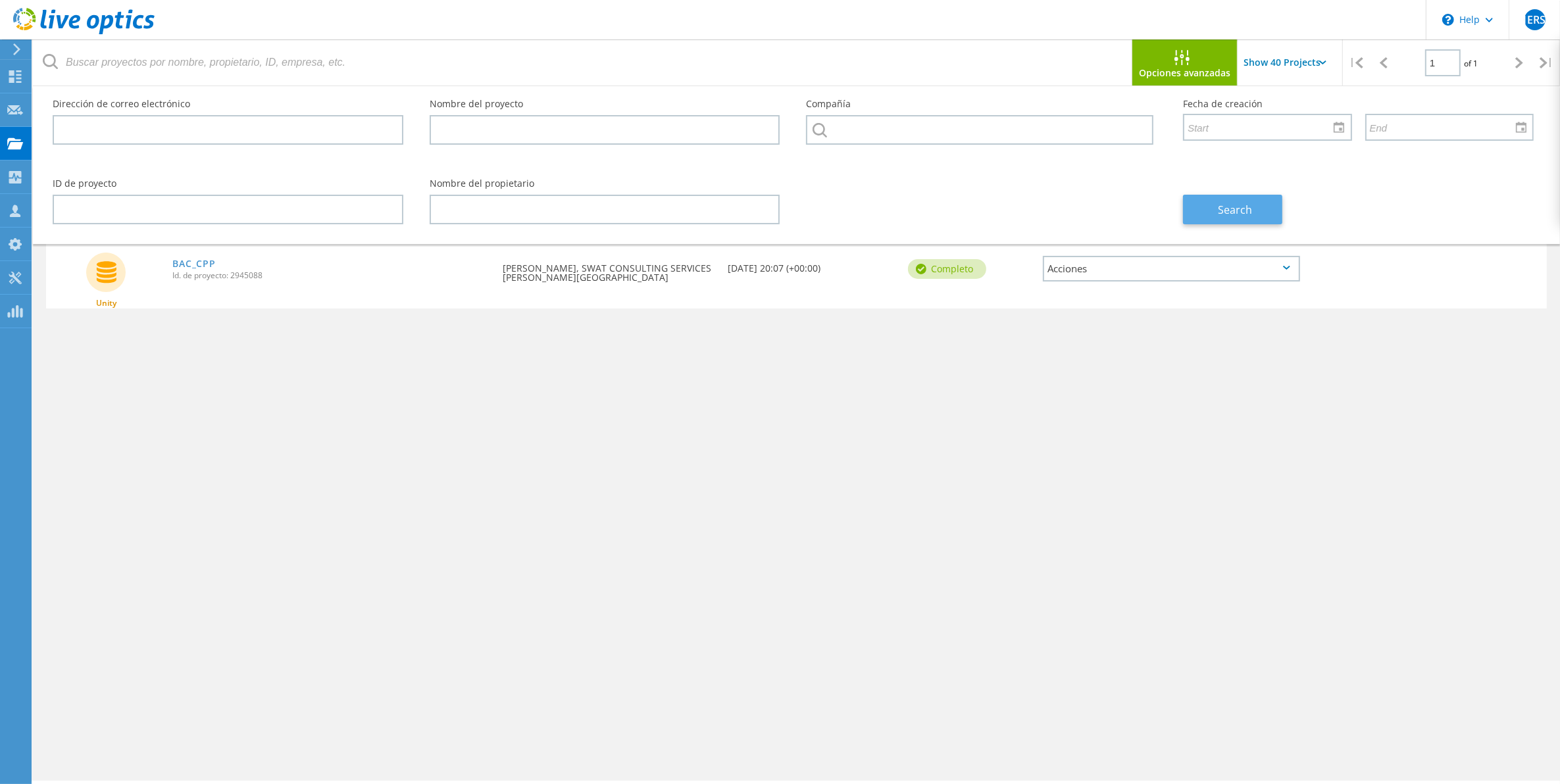
click at [1250, 210] on span "Search" at bounding box center [1235, 209] width 34 height 15
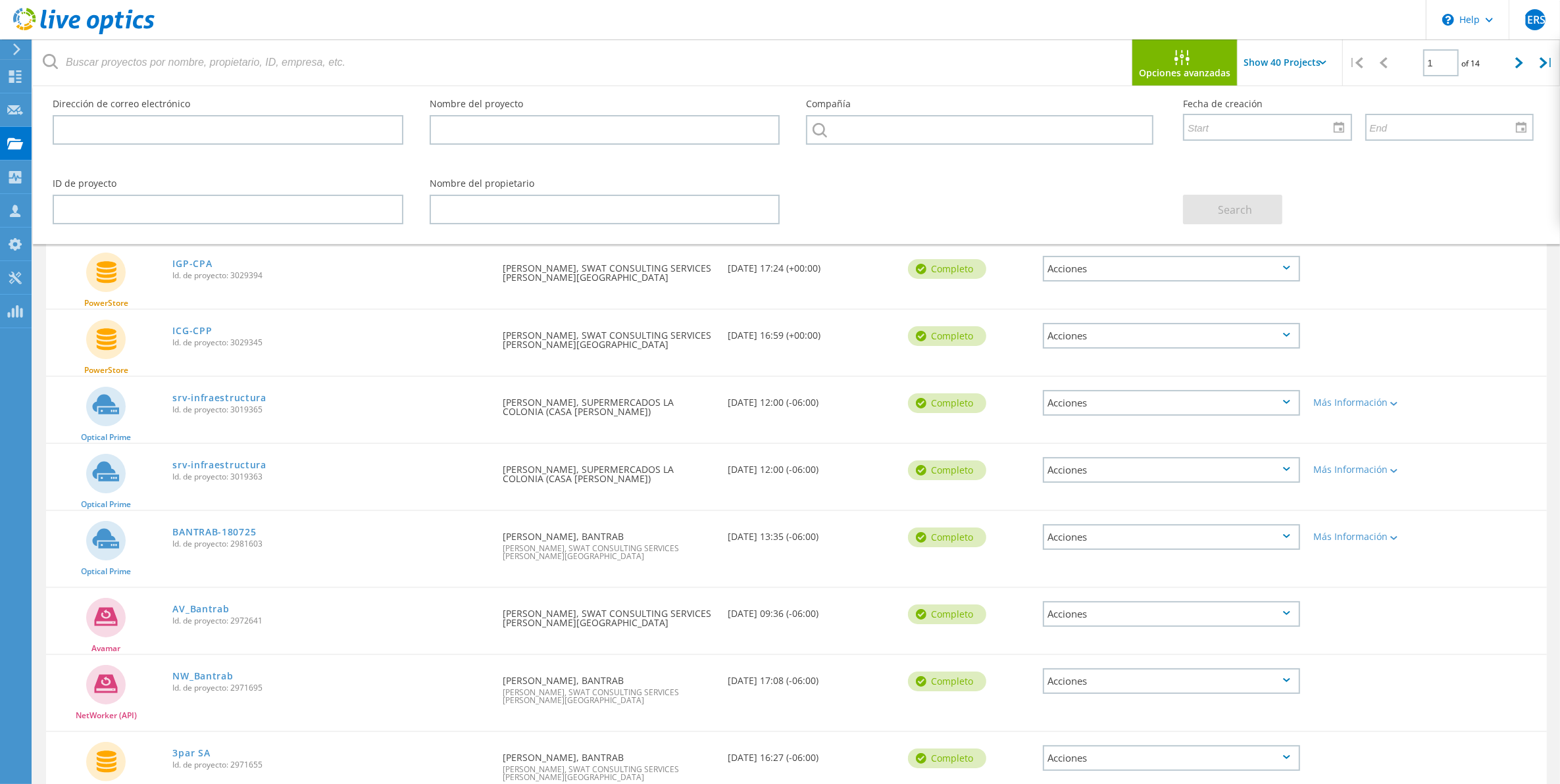
click at [1288, 72] on input "Show 40 Projects" at bounding box center [1303, 62] width 132 height 46
click at [1303, 159] on div "Show 40 Projects" at bounding box center [1303, 161] width 130 height 22
click at [1086, 208] on div "ID de proyecto Nombre del propietario Search" at bounding box center [793, 201] width 1508 height 72
click at [1172, 79] on div "Opciones avanzadas" at bounding box center [1185, 62] width 106 height 46
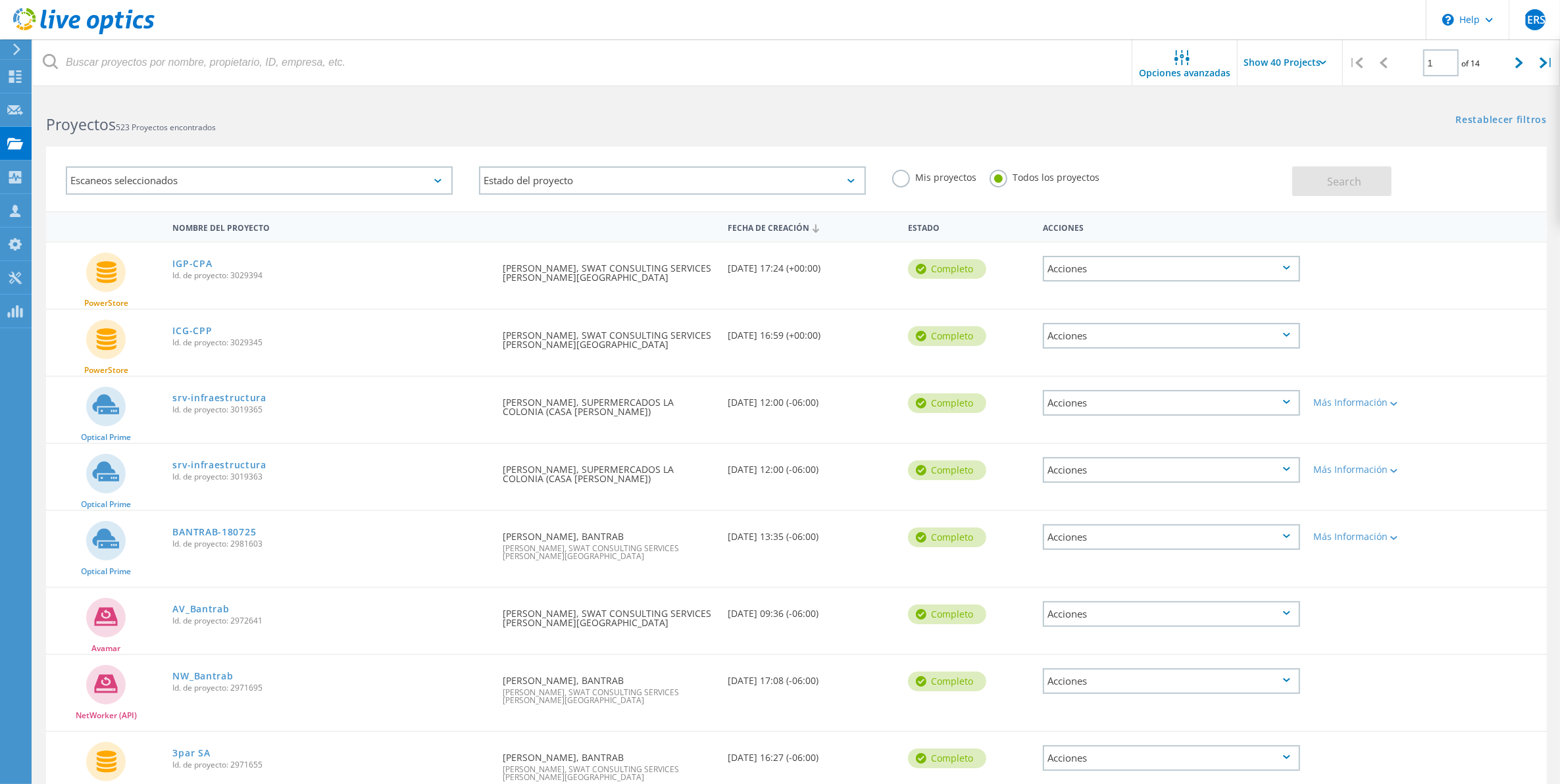
click at [1002, 180] on label "Todos los proyectos" at bounding box center [1044, 176] width 110 height 12
click at [0, 0] on input "Todos los proyectos" at bounding box center [0, 0] width 0 height 0
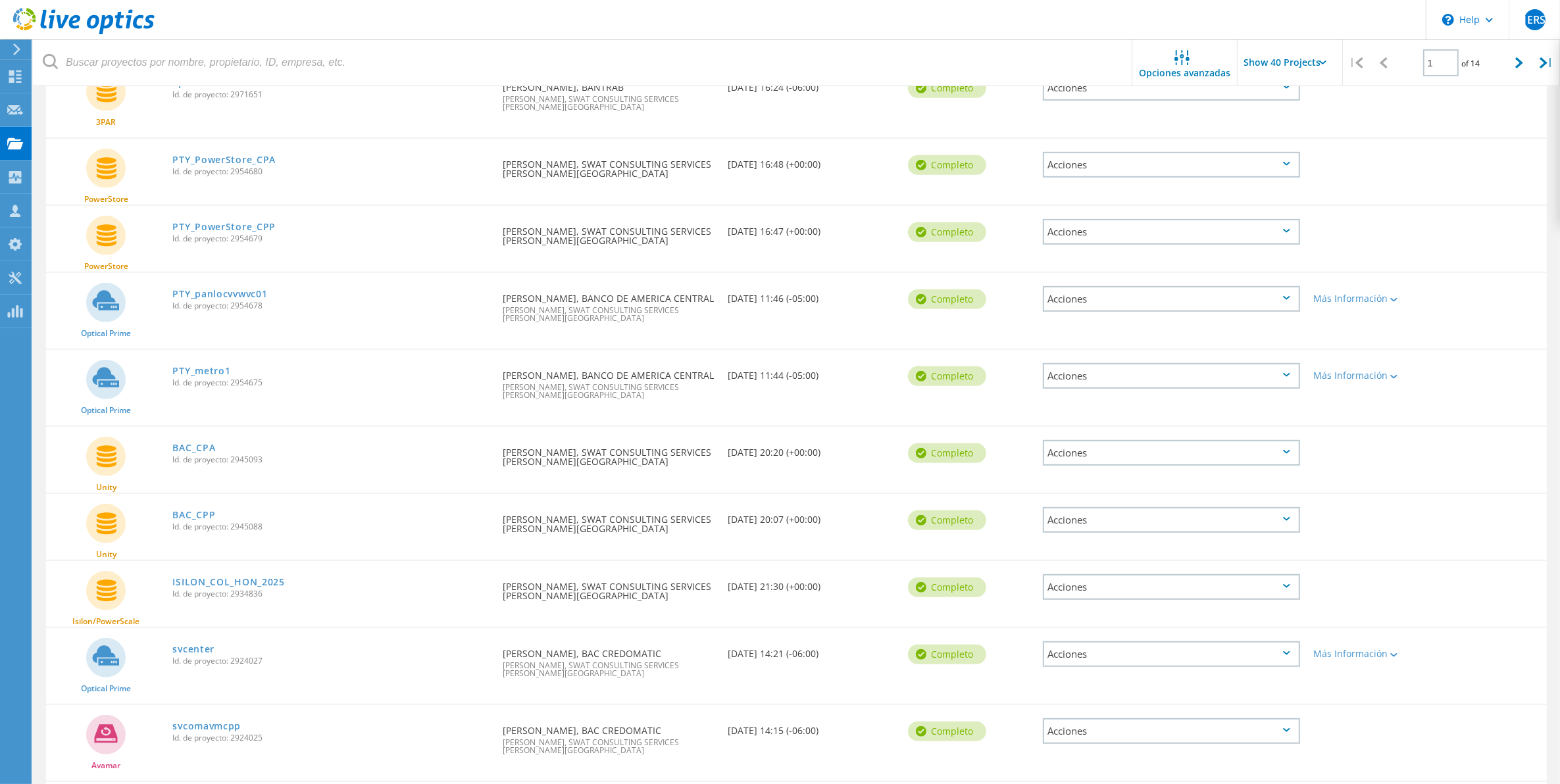
scroll to position [658, 0]
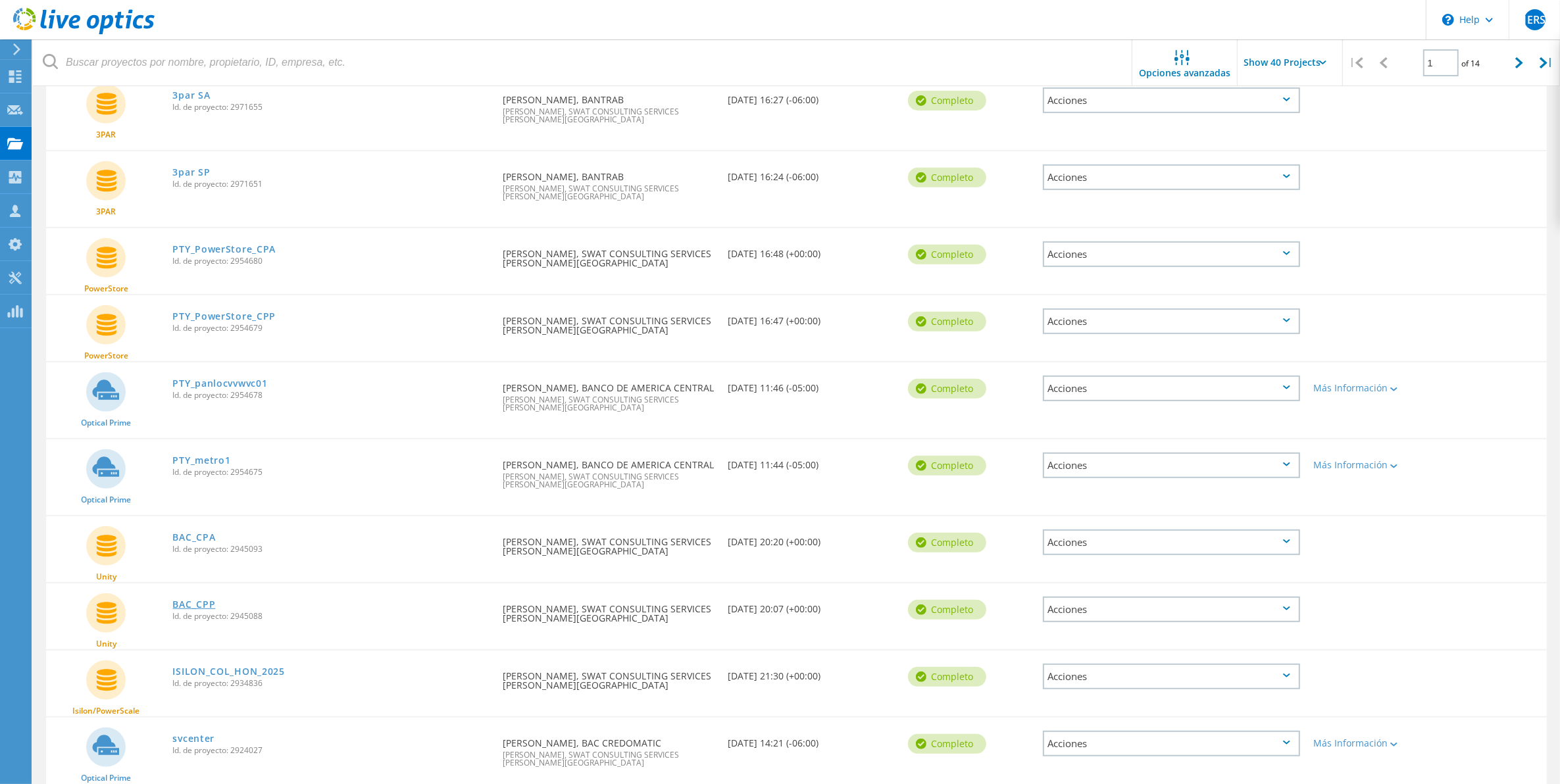
click at [199, 600] on link "BAC_CPP" at bounding box center [194, 604] width 43 height 10
